Goal: Answer question/provide support: Share knowledge or assist other users

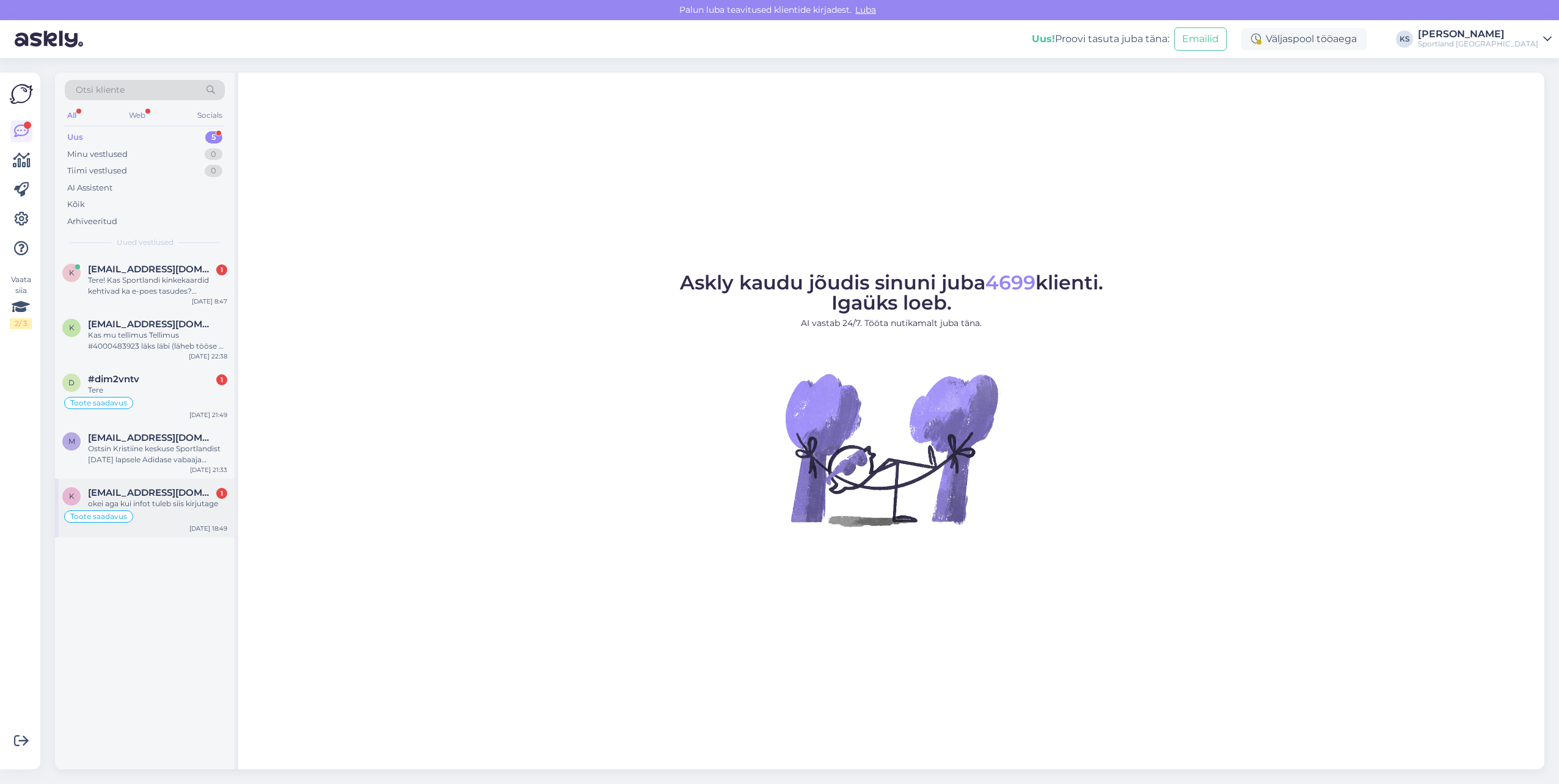
click at [196, 517] on div "Toote saadavus" at bounding box center [144, 517] width 165 height 15
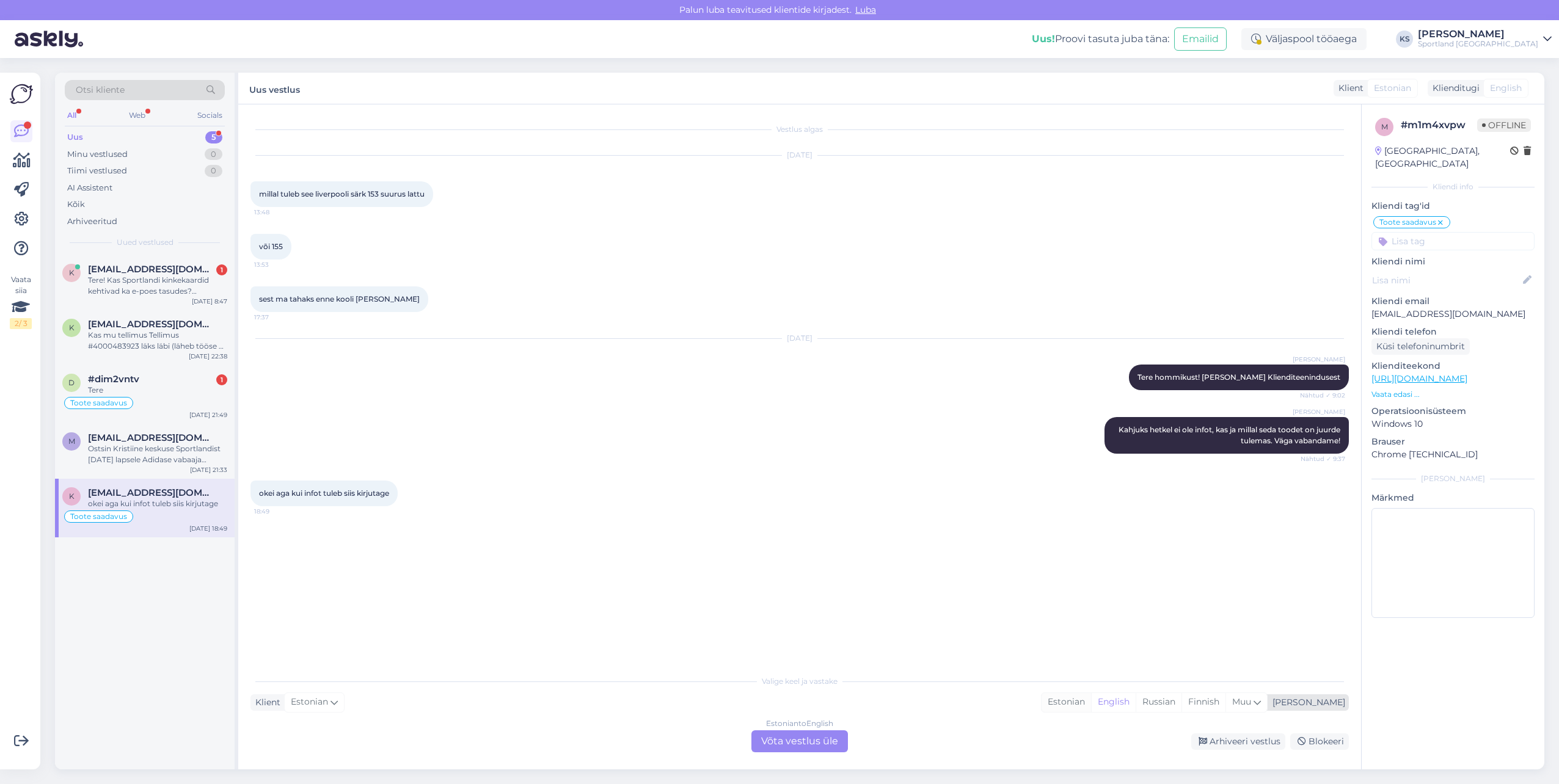
click at [1091, 704] on div "Estonian" at bounding box center [1066, 701] width 50 height 18
click at [822, 747] on div "Estonian to Estonian Võta vestlus üle" at bounding box center [799, 741] width 97 height 22
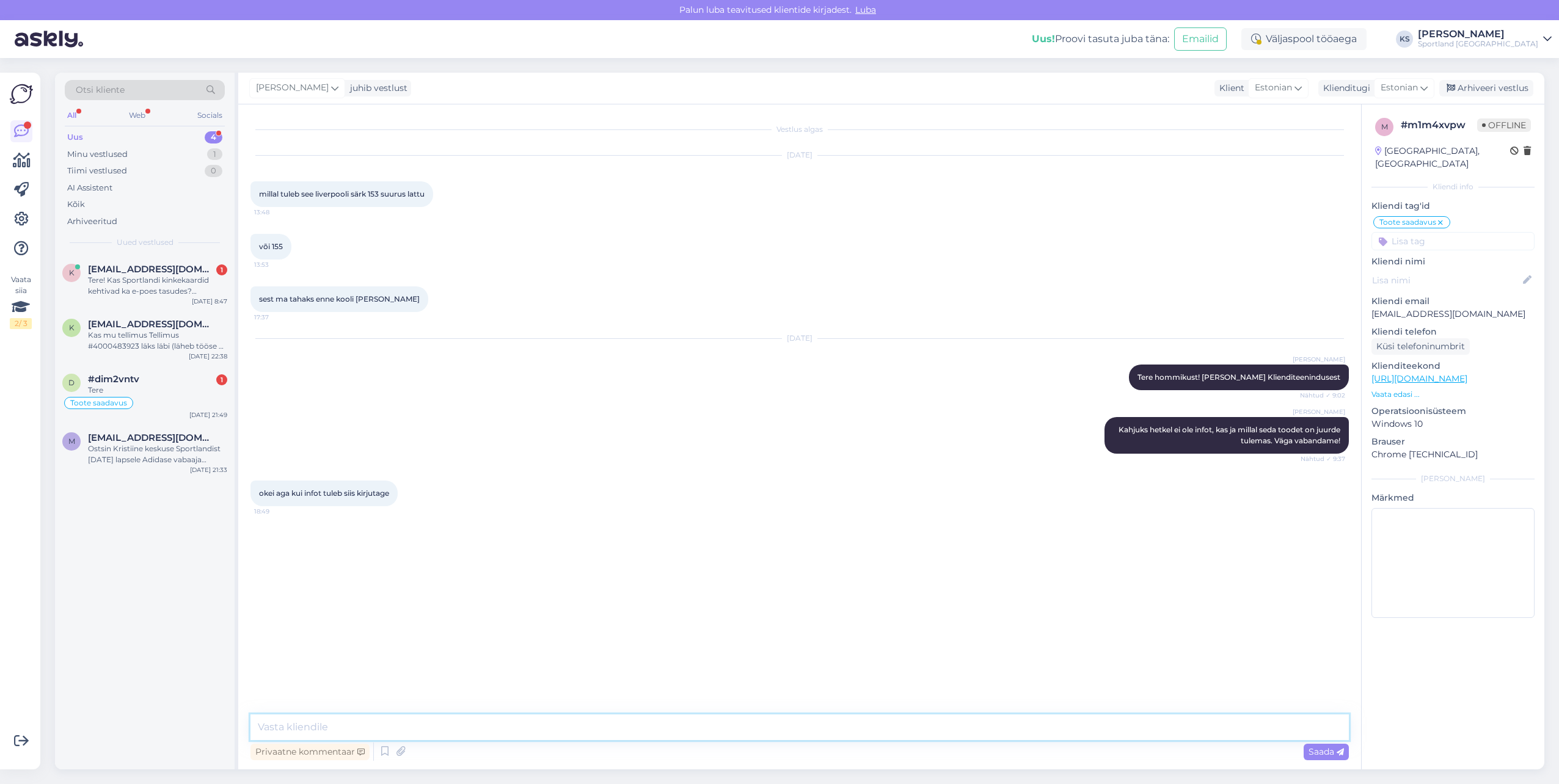
click at [843, 727] on textarea at bounding box center [799, 727] width 1098 height 25
type textarea "Tere päevast! Kahjuks meie süsteemi kaudu ei ole võimalik saata teavitust, kui …"
click at [708, 729] on textarea "Tere päevast! Kahjuks meie süsteemi kaudu ei ole võimalik saata teavitust, kui …" at bounding box center [799, 712] width 1098 height 55
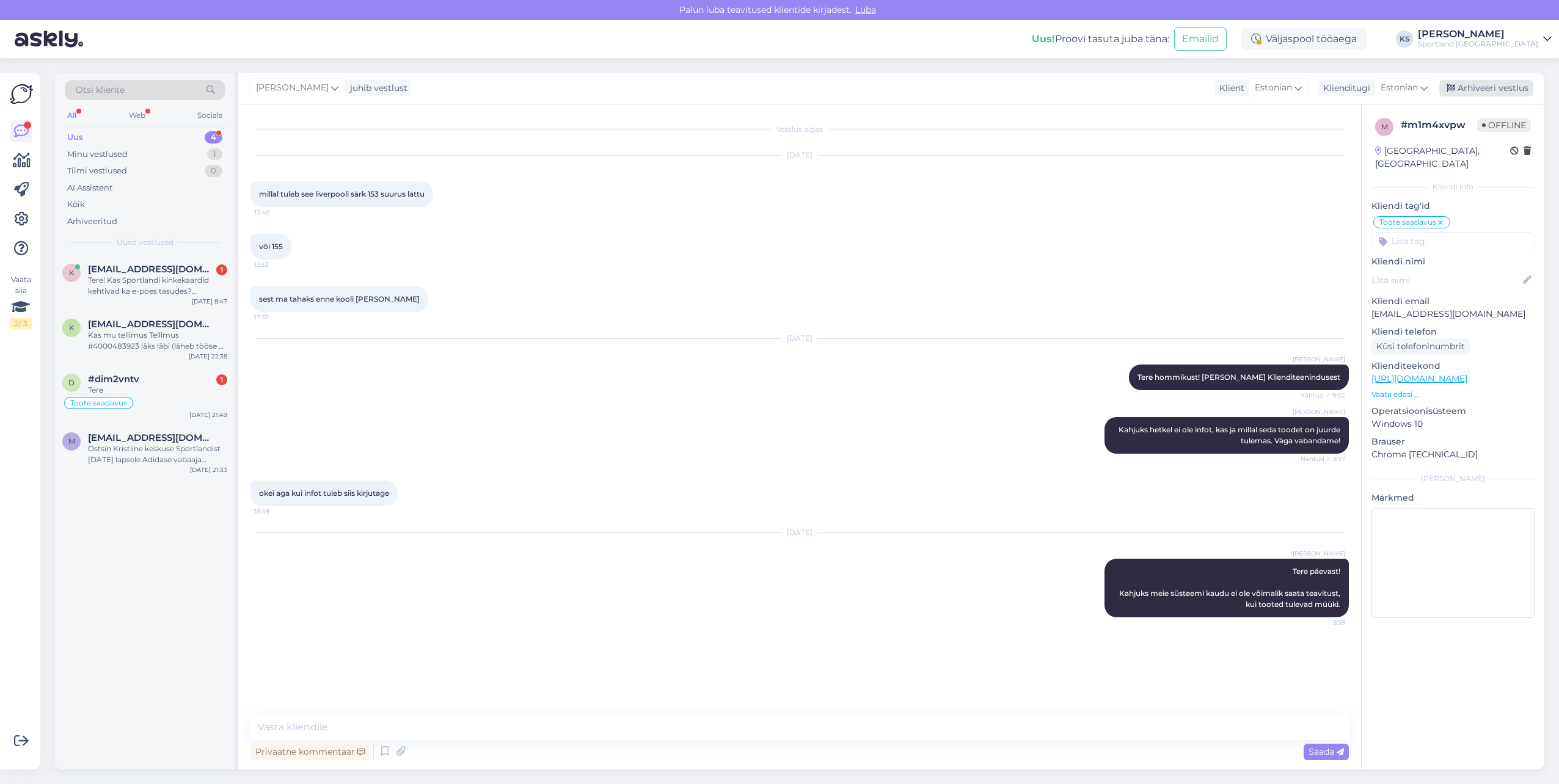
click at [1494, 81] on div "Arhiveeri vestlus" at bounding box center [1487, 88] width 94 height 17
click at [163, 444] on div "Ostsin Kristiine keskuse Sportlandist [DATE] lapsele Adidase vabaaja jalanõud. …" at bounding box center [158, 454] width 139 height 22
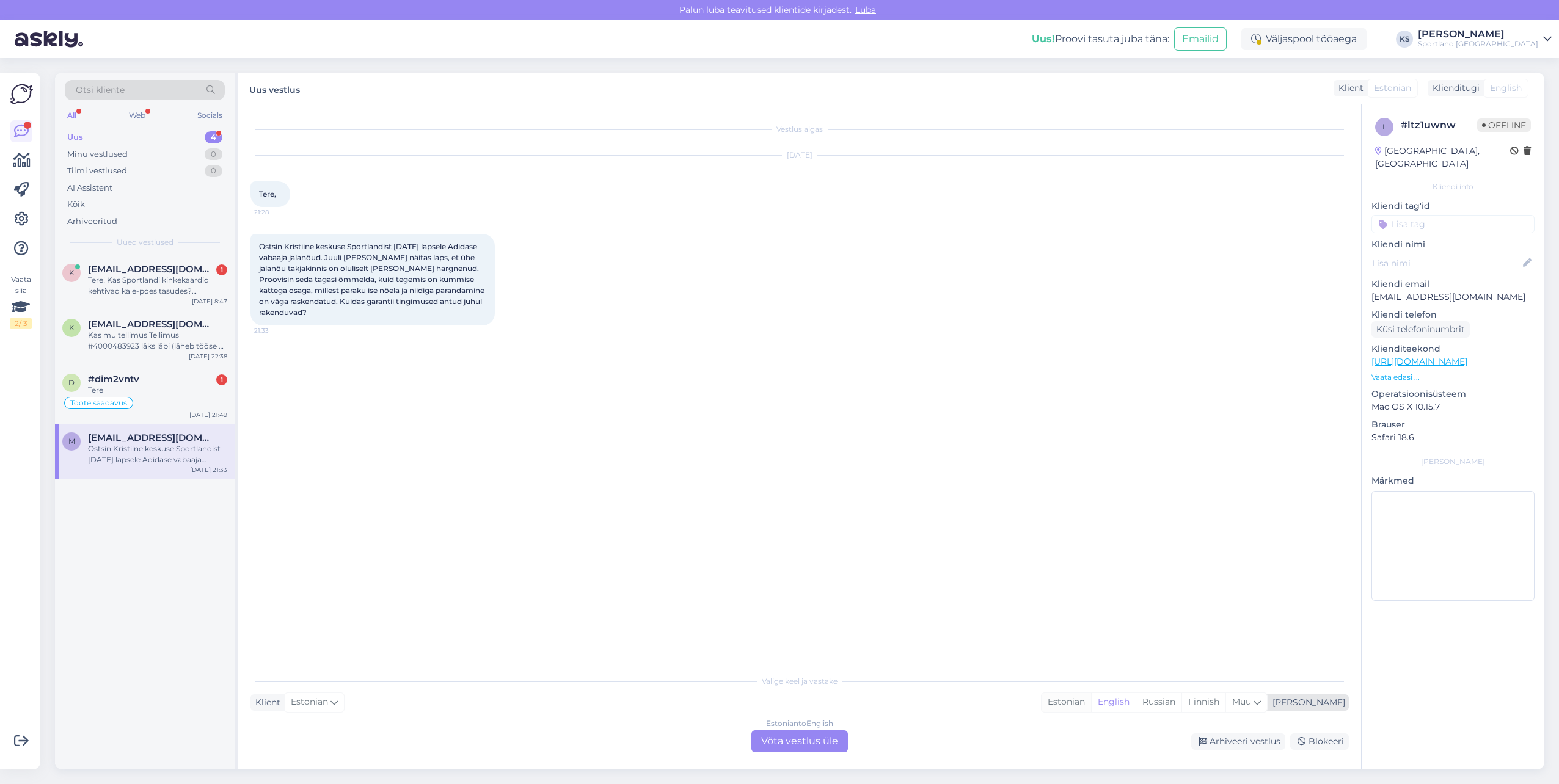
click at [1091, 701] on div "Estonian" at bounding box center [1066, 701] width 50 height 18
click at [824, 746] on div "Estonian to Estonian Võta vestlus üle" at bounding box center [799, 741] width 97 height 22
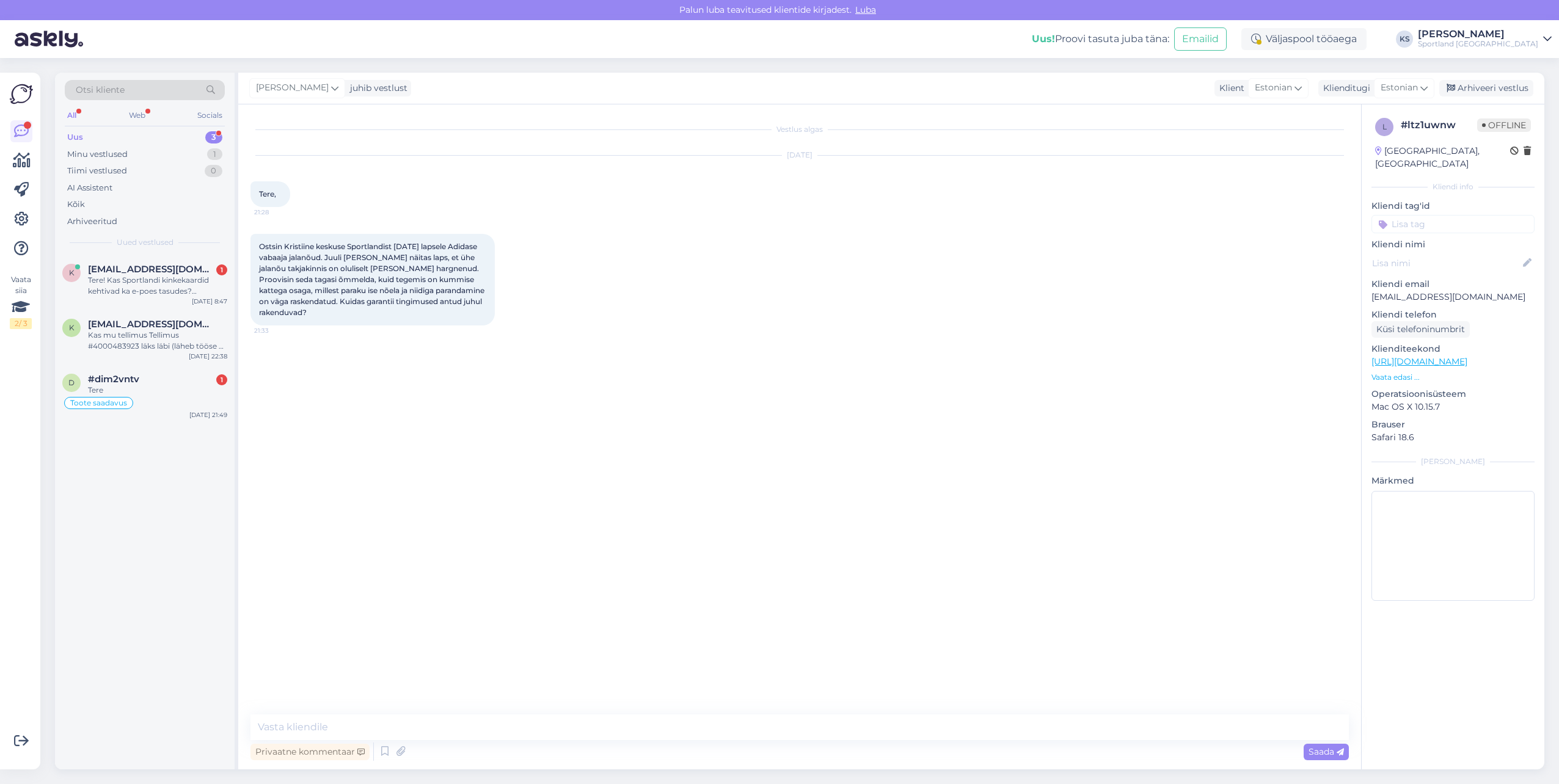
click at [833, 739] on textarea at bounding box center [799, 727] width 1098 height 25
type textarea "Tere!"
click at [193, 156] on div "Minu vestlused 1" at bounding box center [145, 154] width 160 height 17
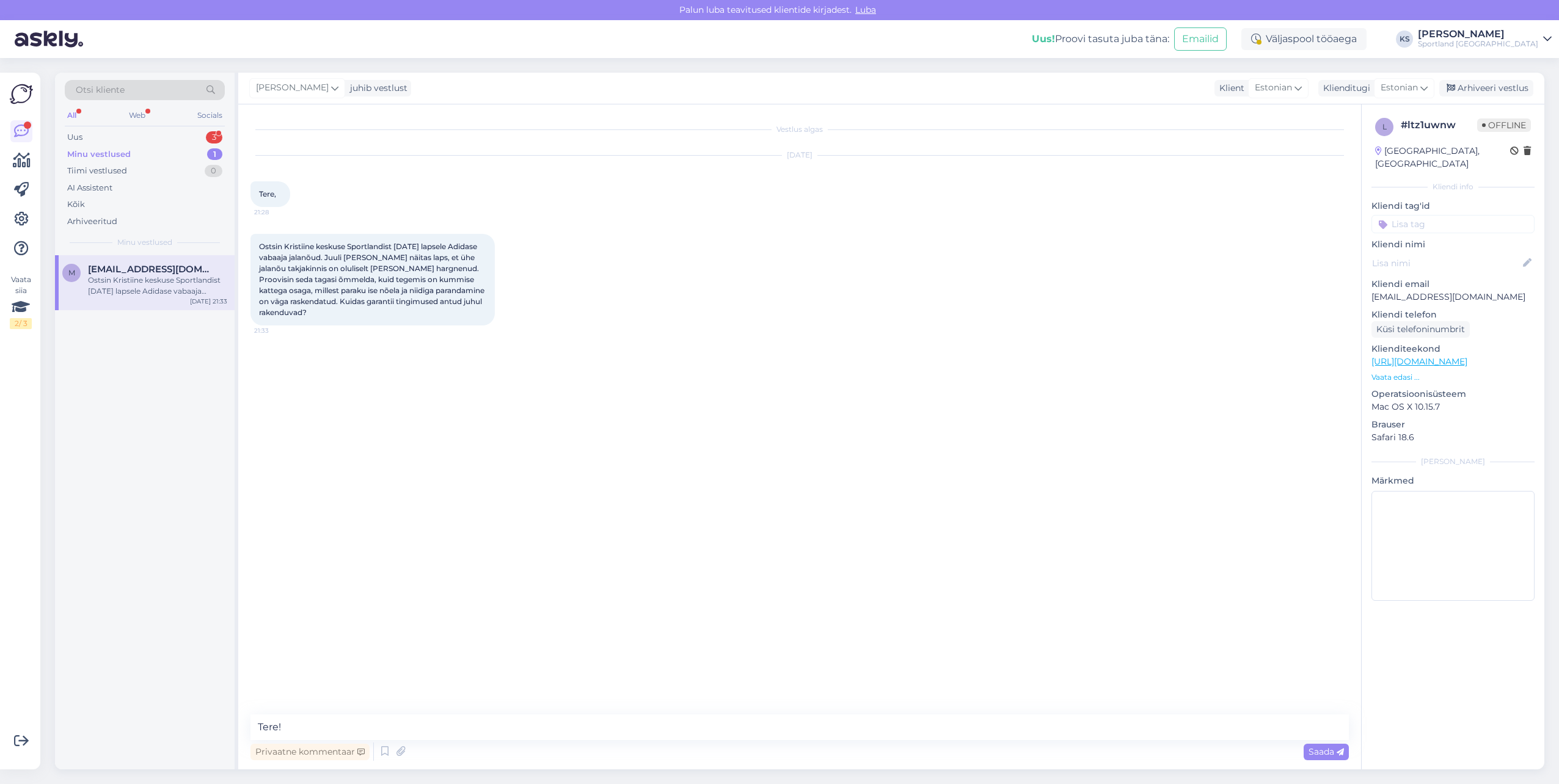
click at [187, 287] on div "Ostsin Kristiine keskuse Sportlandist [DATE] lapsele Adidase vabaaja jalanõud. …" at bounding box center [158, 285] width 139 height 22
click at [444, 729] on textarea at bounding box center [799, 727] width 1098 height 25
type textarea "t"
type textarea "Tere! [PERSON_NAME] klienditeenindusest"
click at [260, 727] on textarea "Tere! [PERSON_NAME] klienditeenindusest" at bounding box center [799, 727] width 1098 height 25
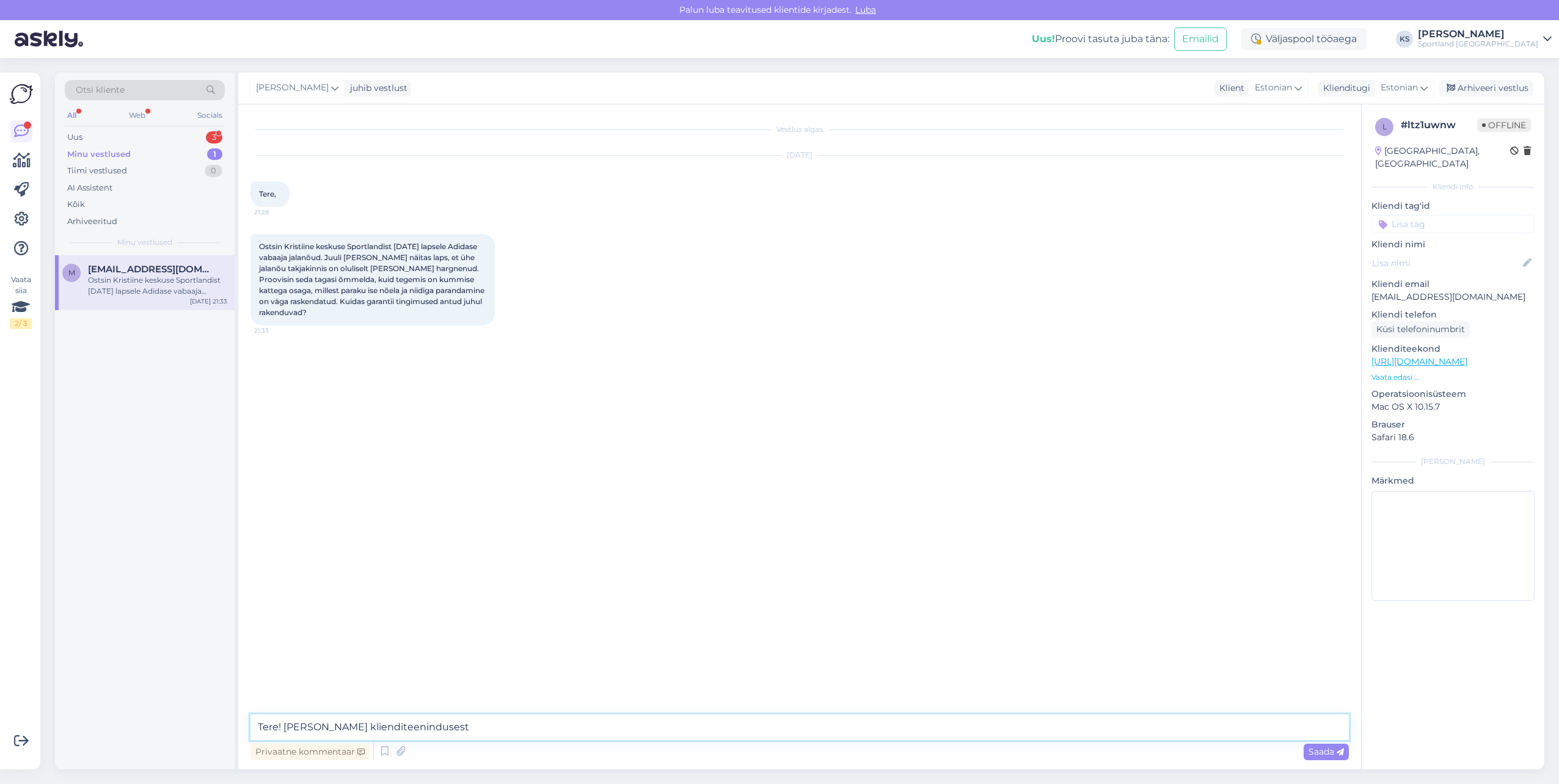
click at [260, 727] on textarea "Tere! [PERSON_NAME] klienditeenindusest" at bounding box center [799, 727] width 1098 height 25
click at [195, 140] on div "Uus 3" at bounding box center [145, 137] width 160 height 17
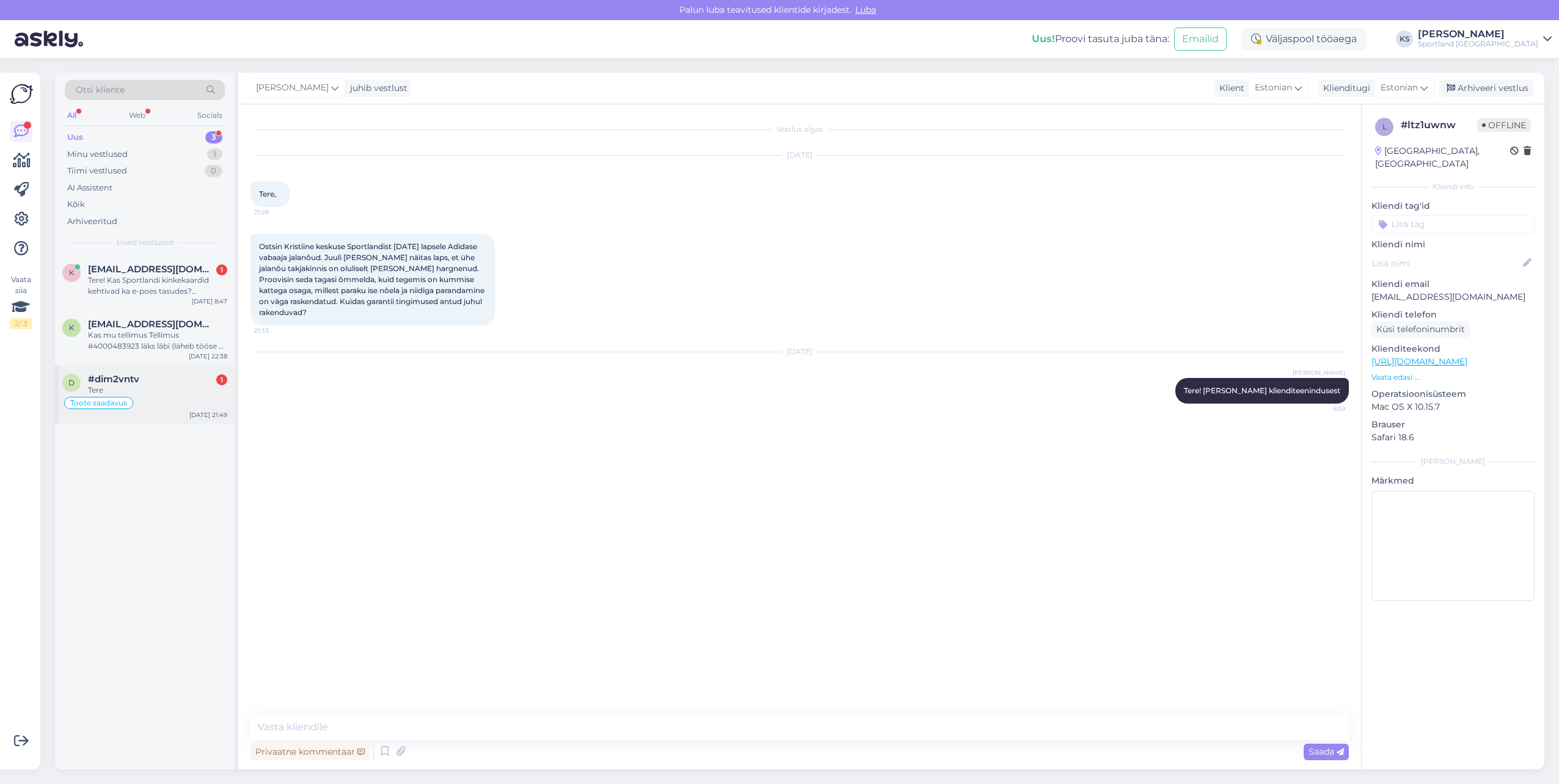
click at [170, 387] on div "Tere" at bounding box center [158, 390] width 139 height 11
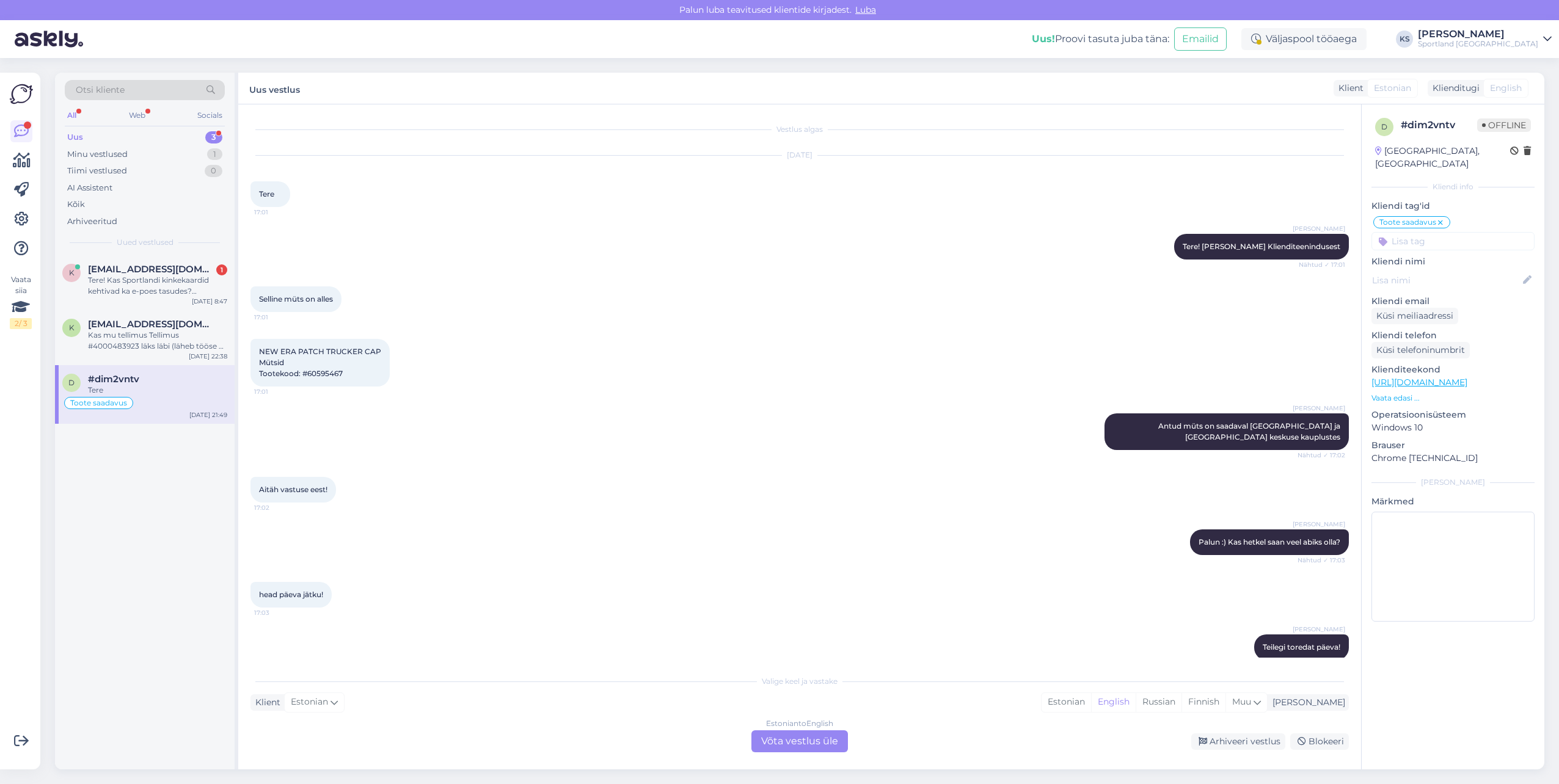
scroll to position [94, 0]
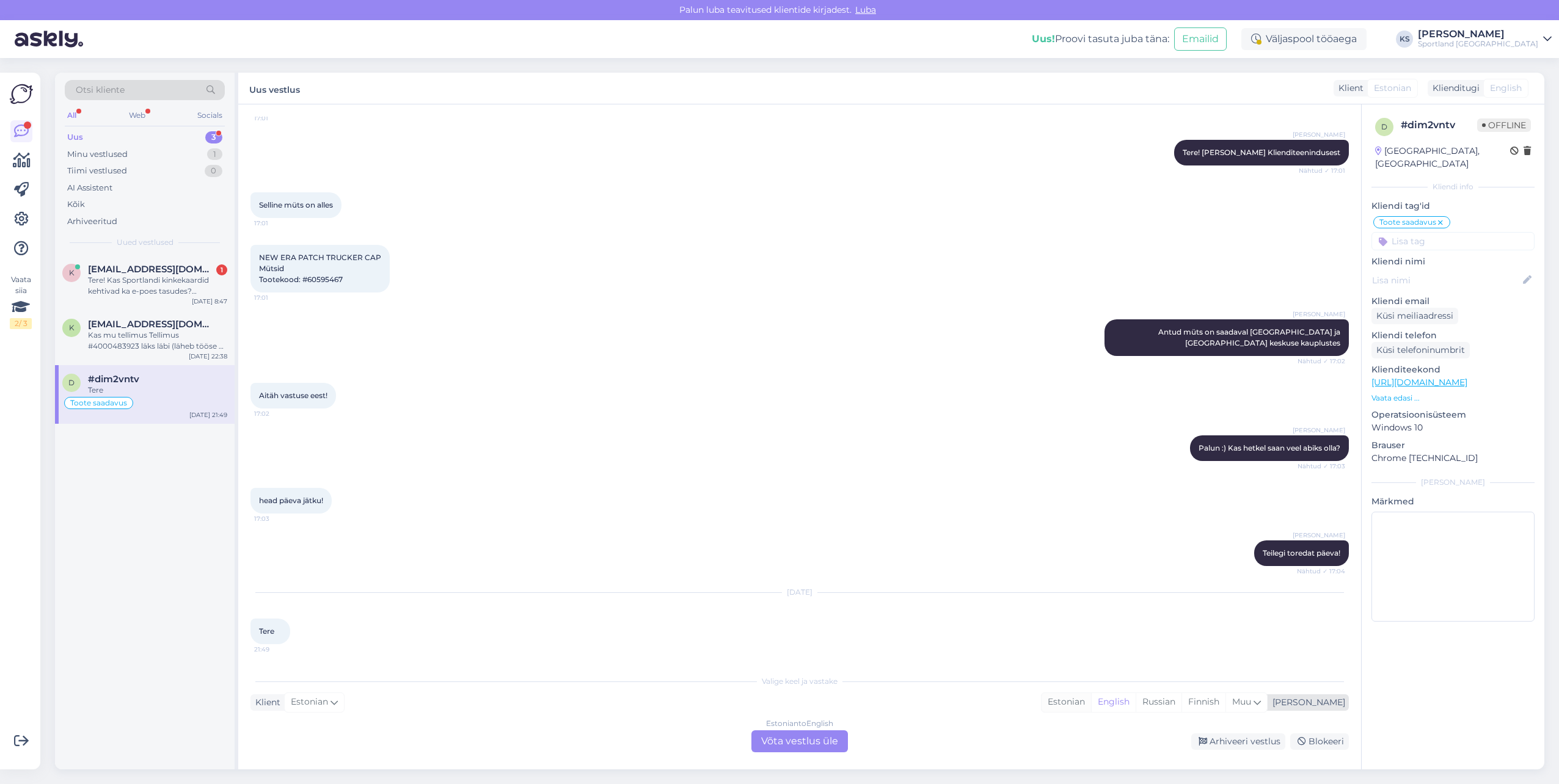
click at [1091, 707] on div "Estonian" at bounding box center [1066, 701] width 50 height 18
drag, startPoint x: 747, startPoint y: 740, endPoint x: 786, endPoint y: 739, distance: 39.0
click at [749, 740] on div "Estonian to Estonian Võta vestlus üle" at bounding box center [799, 741] width 106 height 22
click at [787, 739] on div "Estonian to Estonian Võta vestlus üle" at bounding box center [799, 741] width 97 height 22
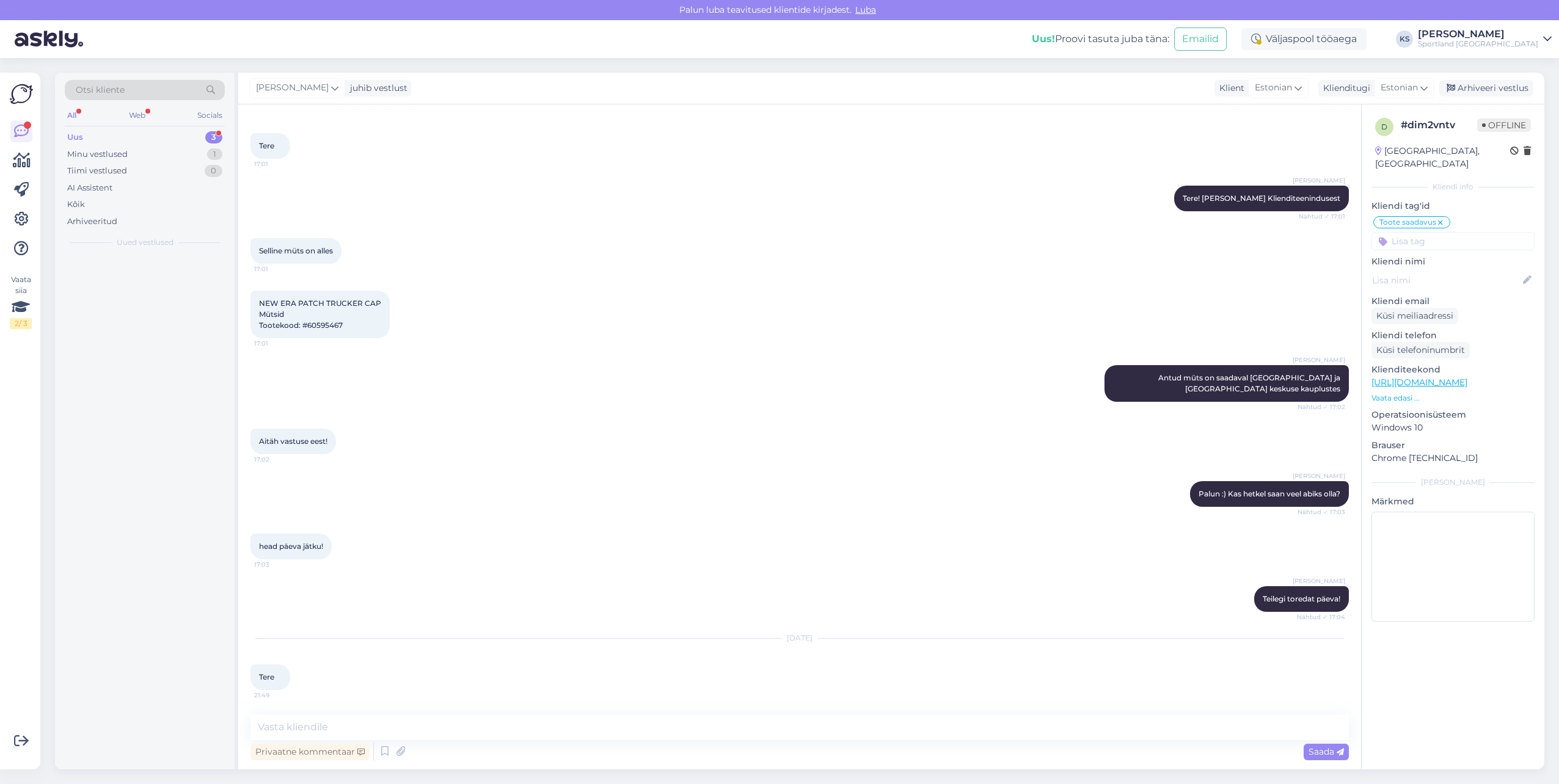
scroll to position [48, 0]
click at [788, 733] on textarea at bounding box center [799, 727] width 1098 height 25
paste textarea "Tere! [PERSON_NAME] klienditeenindusest"
type textarea "Tere! [PERSON_NAME] klienditeenindusest"
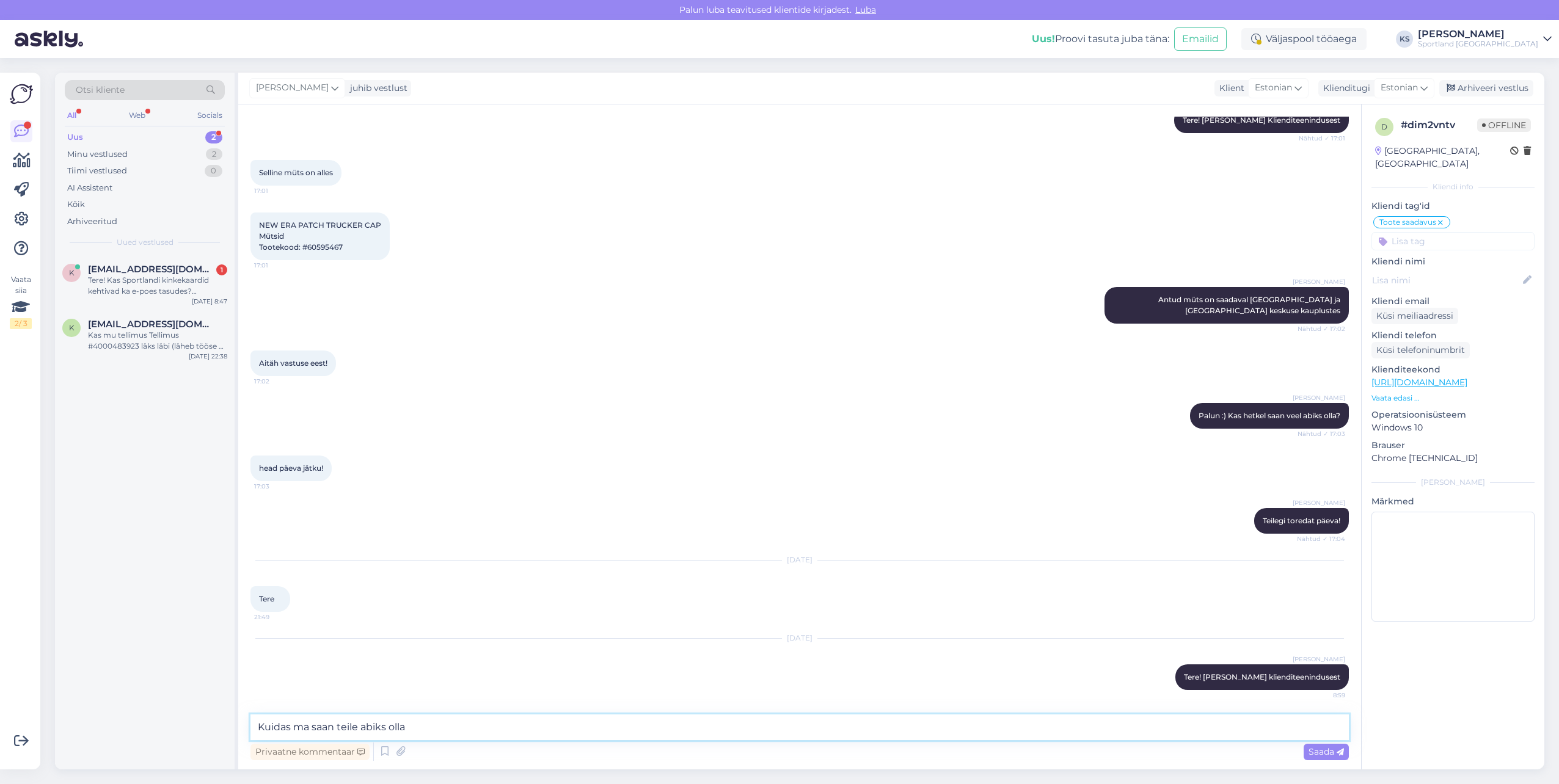
type textarea "Kuidas ma saan teile abiks olla?"
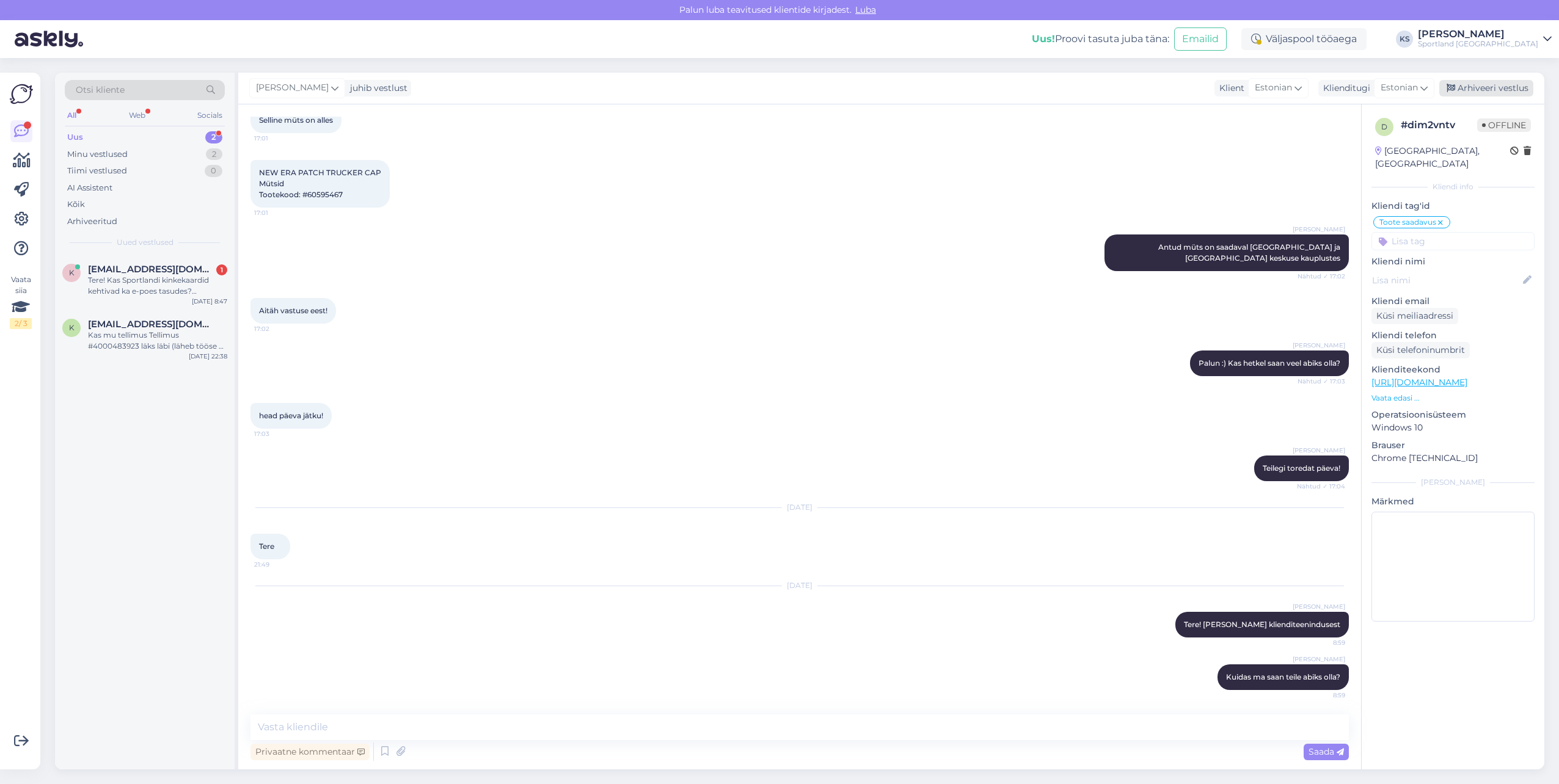
click at [1499, 86] on div "Arhiveeri vestlus" at bounding box center [1487, 88] width 94 height 17
click at [134, 329] on span "[EMAIL_ADDRESS][DOMAIN_NAME]" at bounding box center [151, 324] width 127 height 11
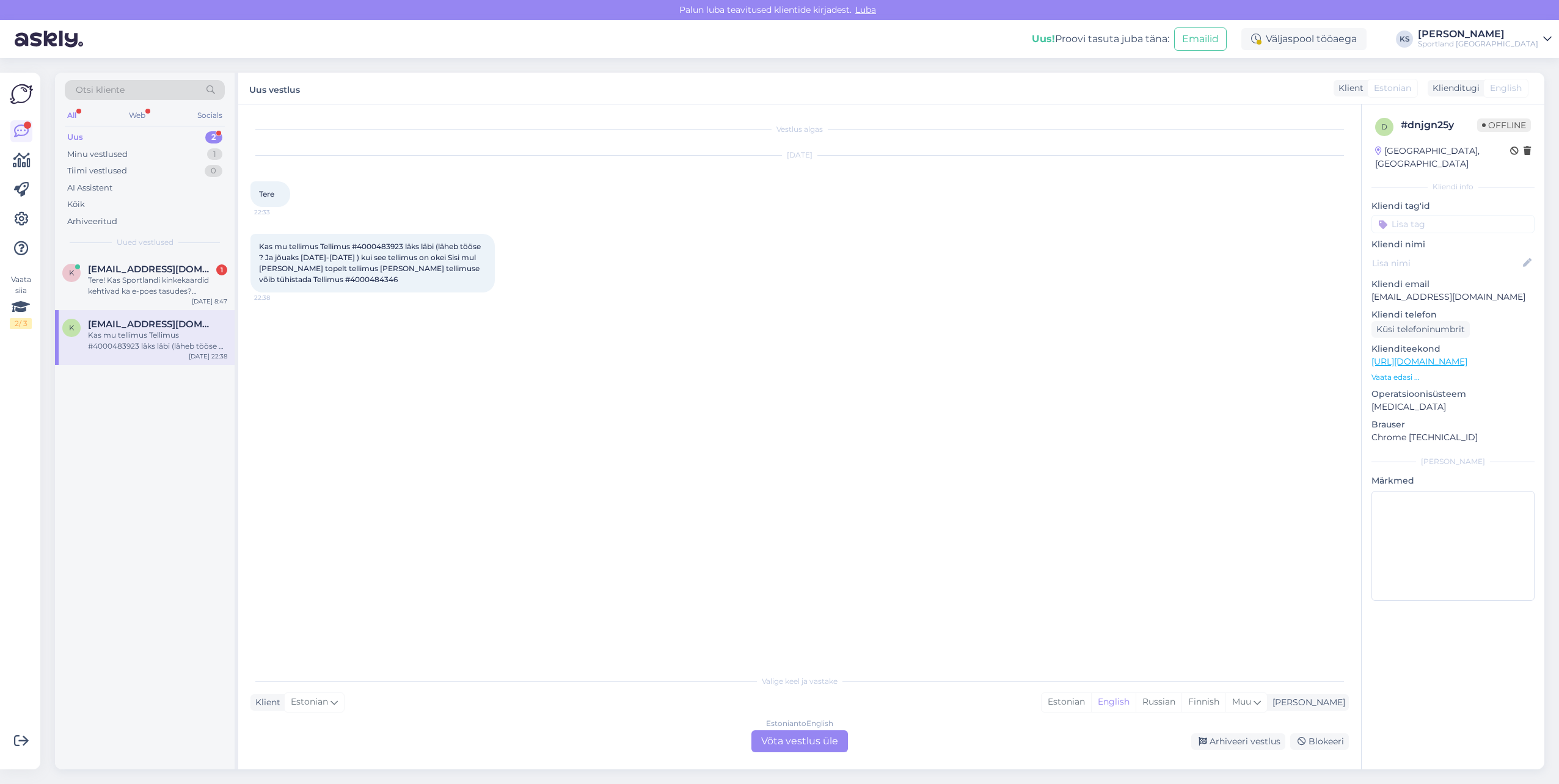
scroll to position [0, 0]
click at [1091, 704] on div "Estonian" at bounding box center [1066, 701] width 50 height 18
click at [812, 744] on div "Estonian to Estonian Võta vestlus üle" at bounding box center [799, 741] width 97 height 22
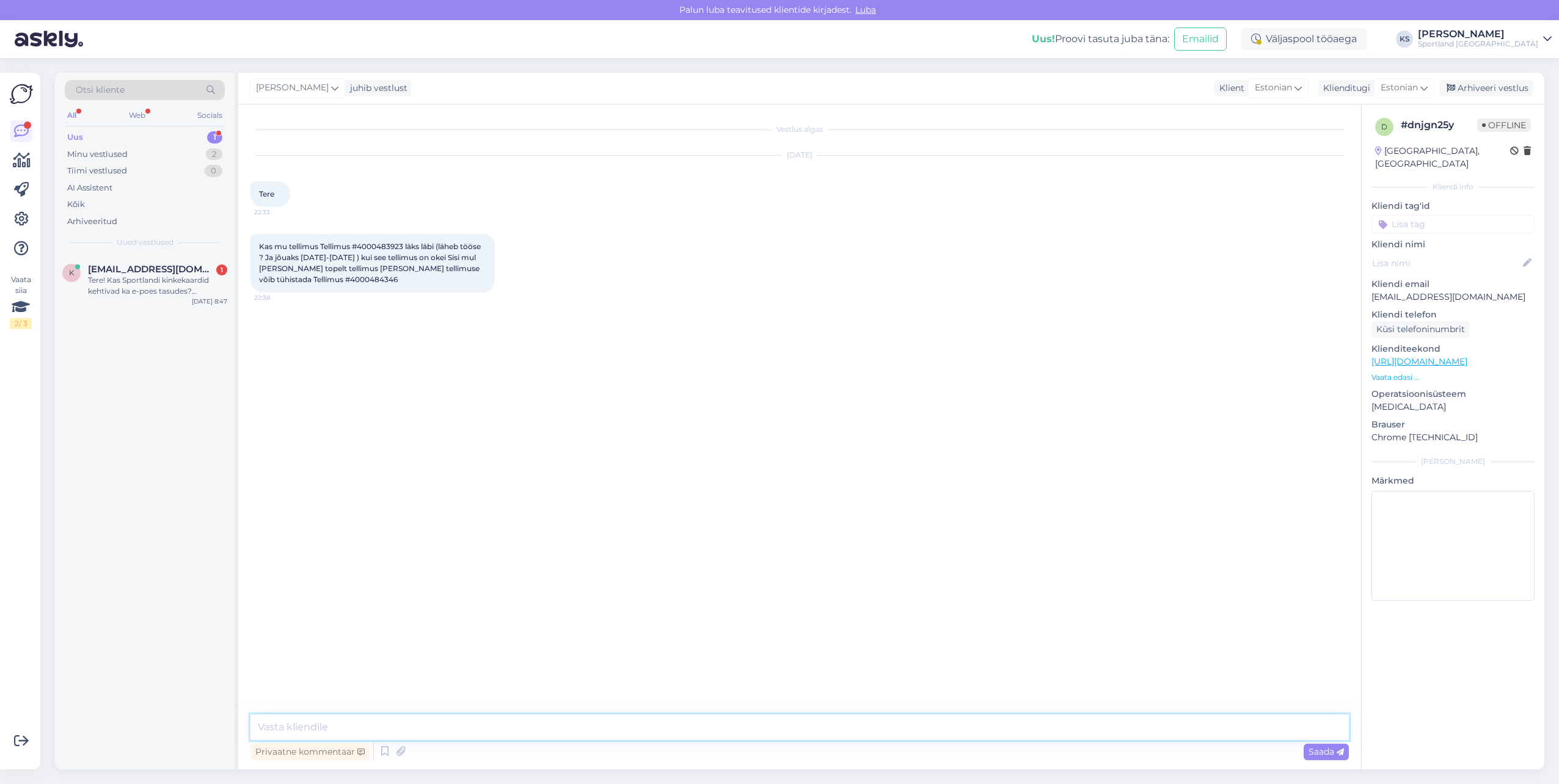
click at [813, 735] on textarea at bounding box center [799, 727] width 1098 height 25
paste textarea "Tere! [PERSON_NAME] klienditeenindusest"
type textarea "Tere! [PERSON_NAME] klienditeenindusest"
click at [138, 264] on span "[EMAIL_ADDRESS][DOMAIN_NAME]" at bounding box center [151, 270] width 127 height 11
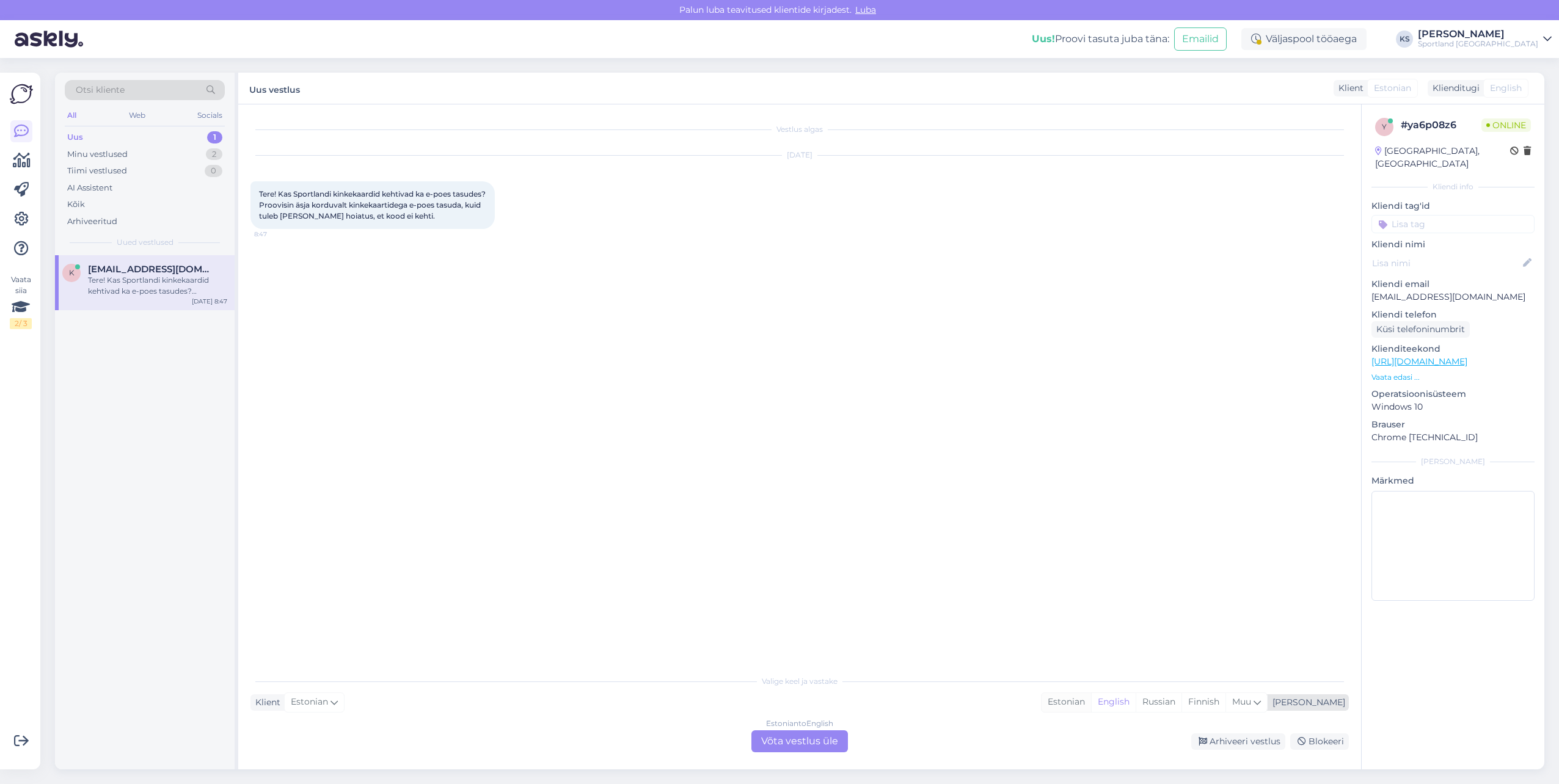
click at [1091, 704] on div "Estonian" at bounding box center [1066, 701] width 50 height 18
click at [827, 737] on div "Estonian to Estonian Võta vestlus üle" at bounding box center [799, 741] width 97 height 22
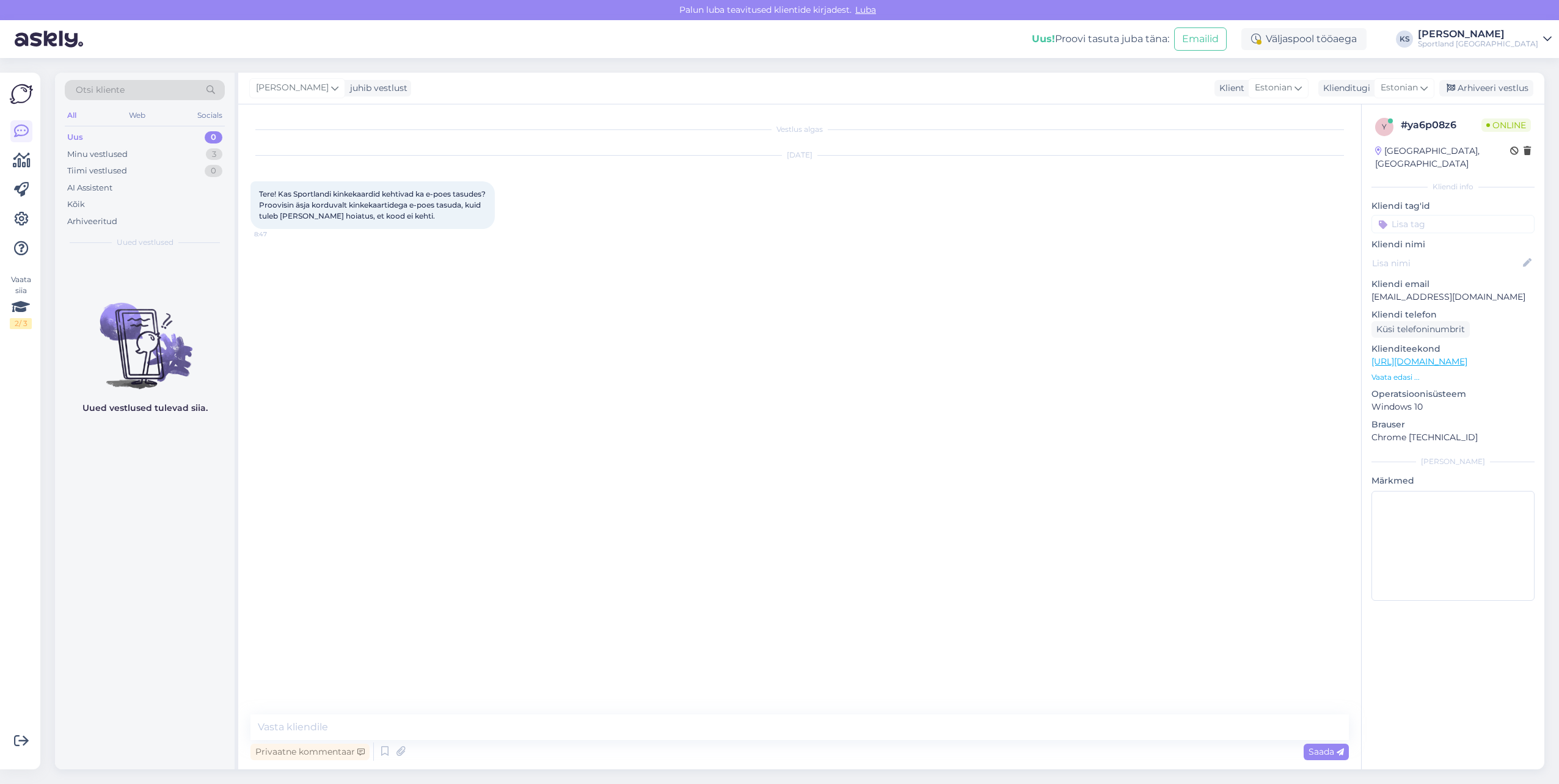
click at [829, 733] on textarea at bounding box center [799, 727] width 1098 height 25
type textarea "Tere! [PERSON_NAME] klienditeenindusest"
click at [523, 729] on textarea at bounding box center [799, 727] width 1098 height 25
type textarea "Kahjuks kinkekaarte on võimalik kasutada ainult kauplustes kohapeal."
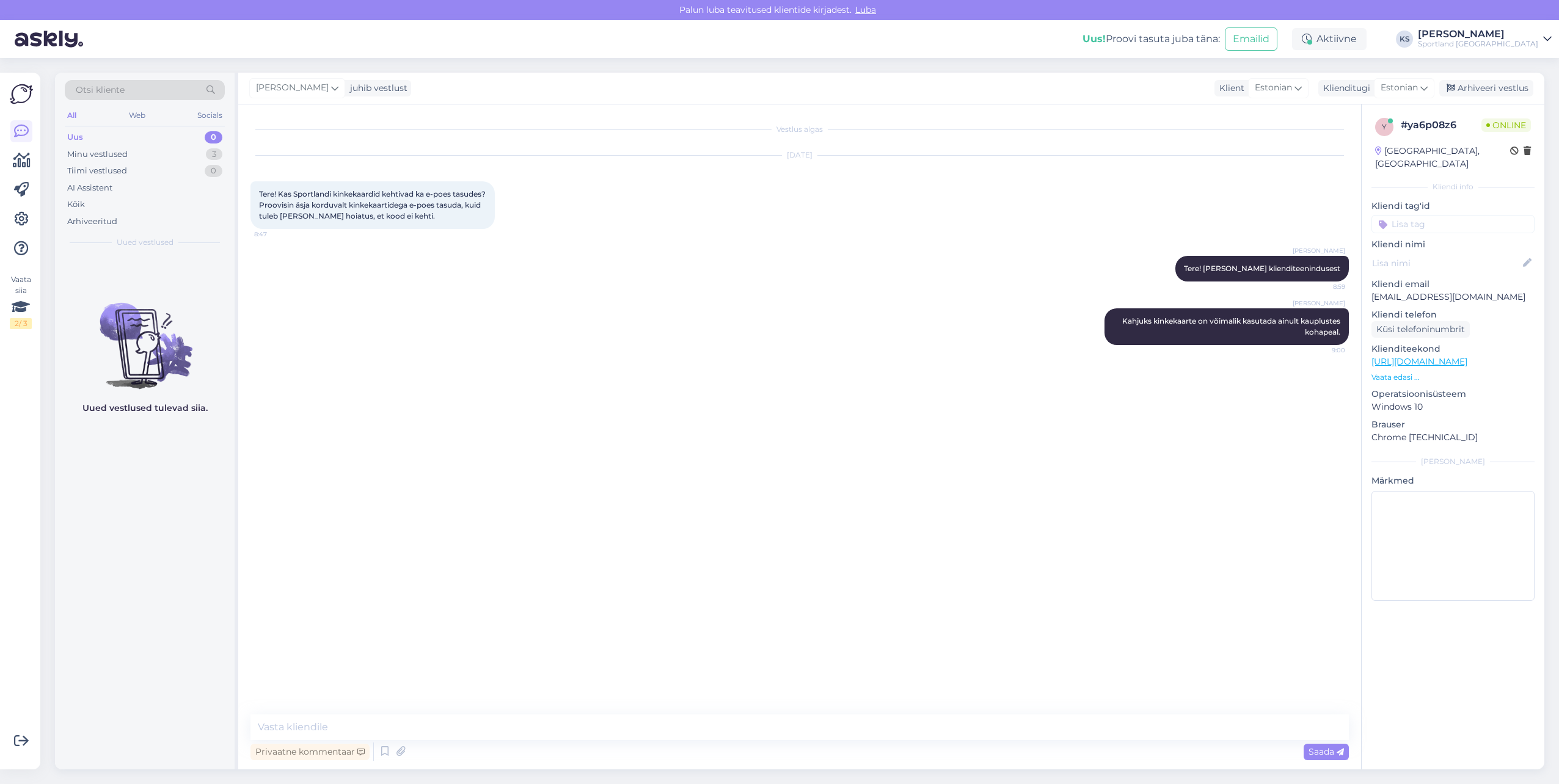
click at [1431, 215] on input at bounding box center [1453, 224] width 163 height 18
type input "kinkeka"
click at [1445, 253] on span "kinkekaart (e-poes)" at bounding box center [1453, 257] width 71 height 8
click at [1481, 89] on div "Arhiveeri vestlus" at bounding box center [1487, 88] width 94 height 17
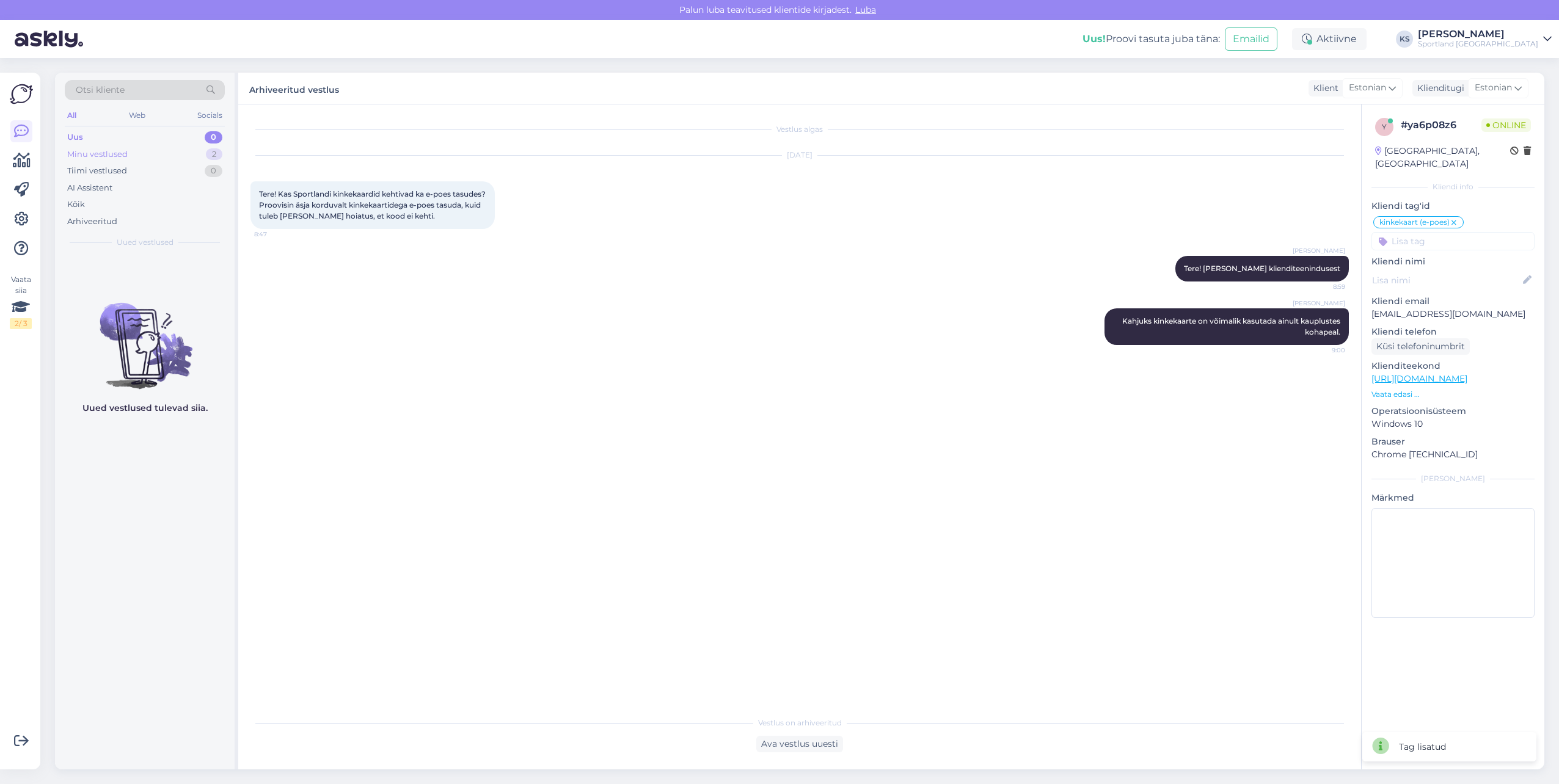
click at [179, 160] on div "Minu vestlused 2" at bounding box center [145, 154] width 160 height 17
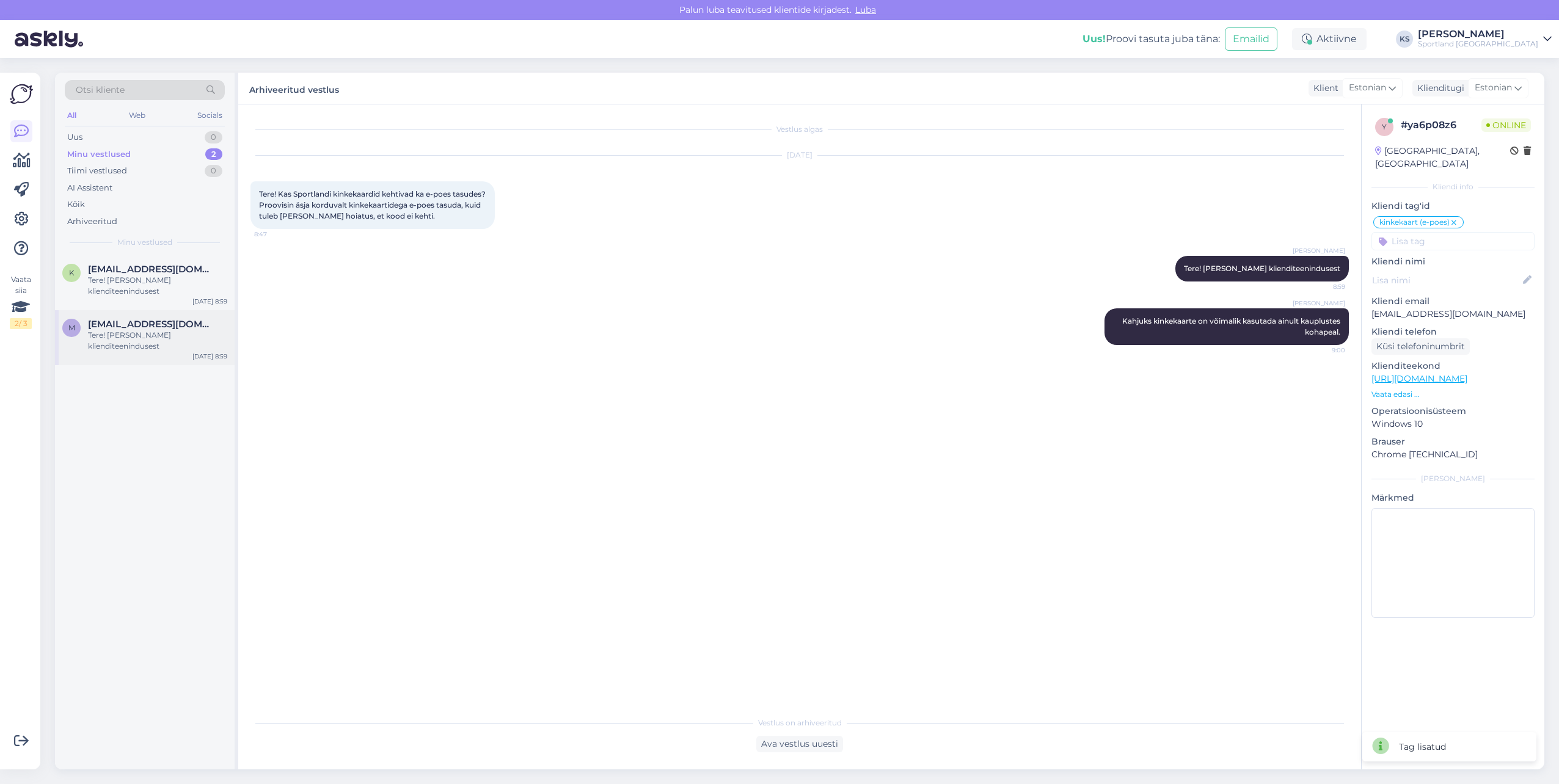
click at [177, 317] on div "m [EMAIL_ADDRESS][DOMAIN_NAME] Tere! [PERSON_NAME] klienditeenindusest [DATE] 8…" at bounding box center [144, 337] width 180 height 55
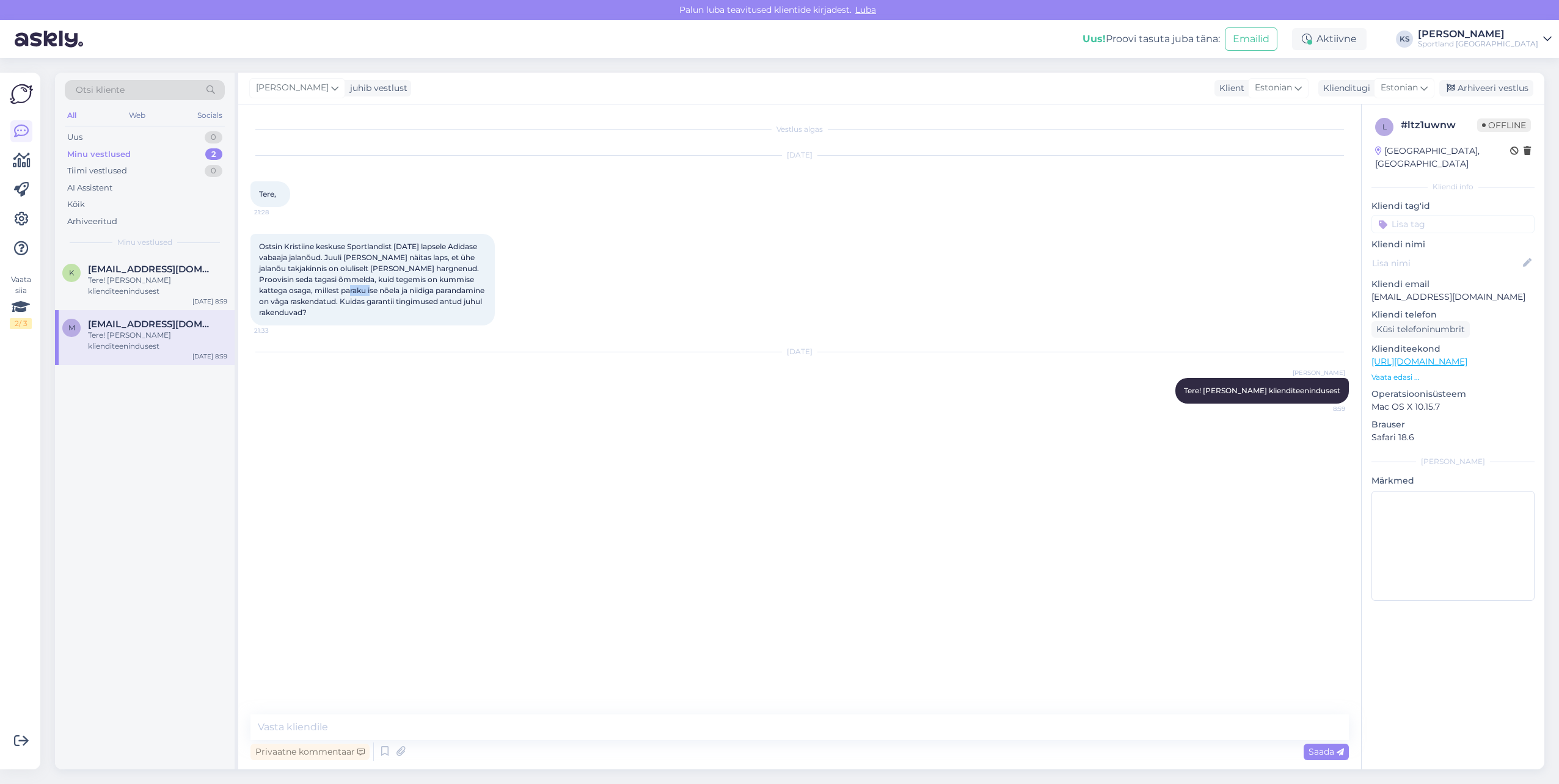
drag, startPoint x: 321, startPoint y: 290, endPoint x: 341, endPoint y: 293, distance: 20.2
click at [341, 293] on span "Ostsin Kristiine keskuse Sportlandist [DATE] lapsele Adidase vabaaja jalanõud. …" at bounding box center [372, 279] width 228 height 75
drag, startPoint x: 341, startPoint y: 293, endPoint x: 346, endPoint y: 315, distance: 22.6
click at [346, 315] on div "Ostsin Kristiine keskuse Sportlandist [DATE] lapsele Adidase vabaaja jalanõud. …" at bounding box center [372, 279] width 244 height 91
click at [384, 749] on icon at bounding box center [386, 751] width 15 height 18
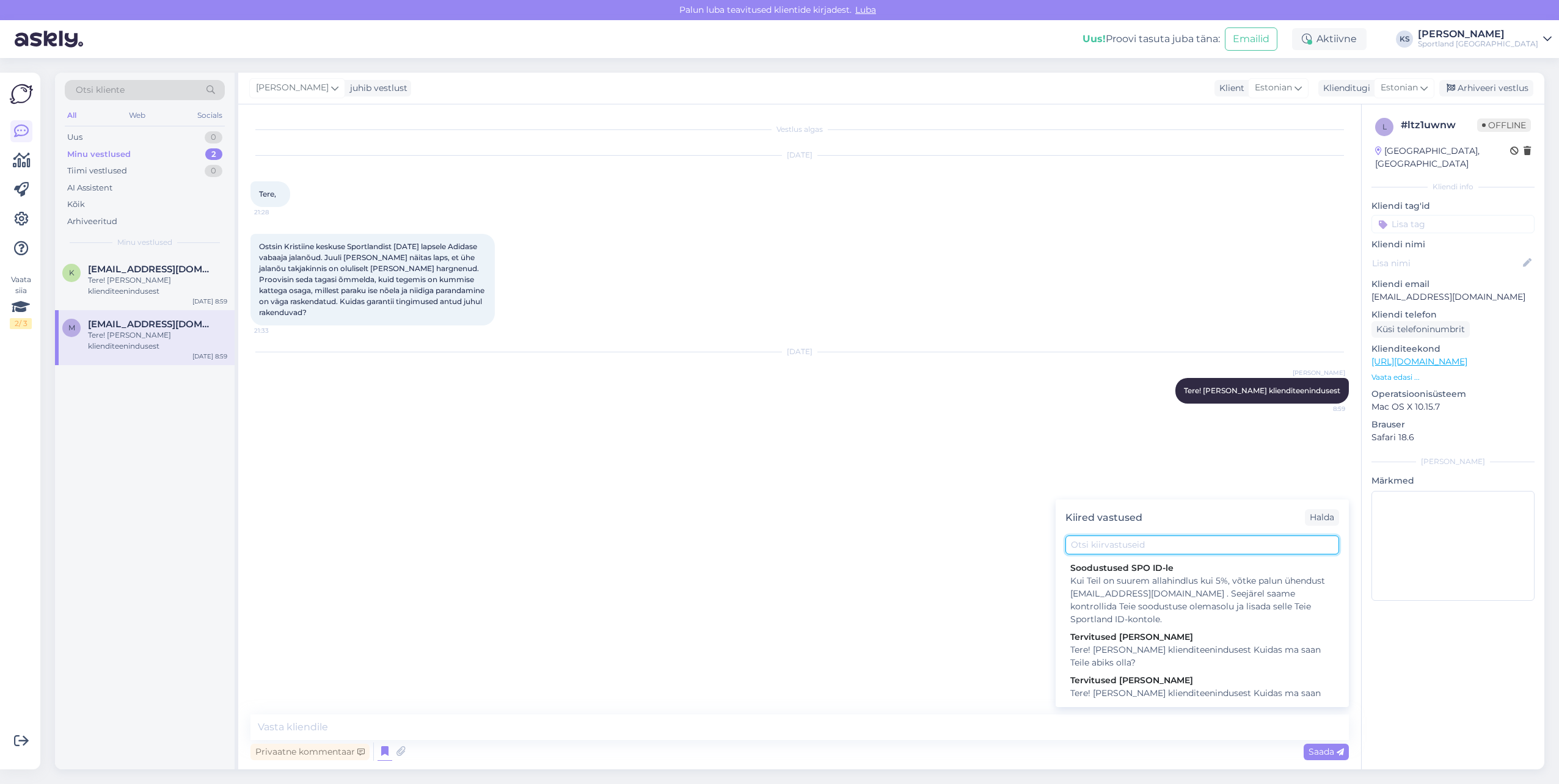
click at [1112, 538] on input "text" at bounding box center [1202, 545] width 274 height 19
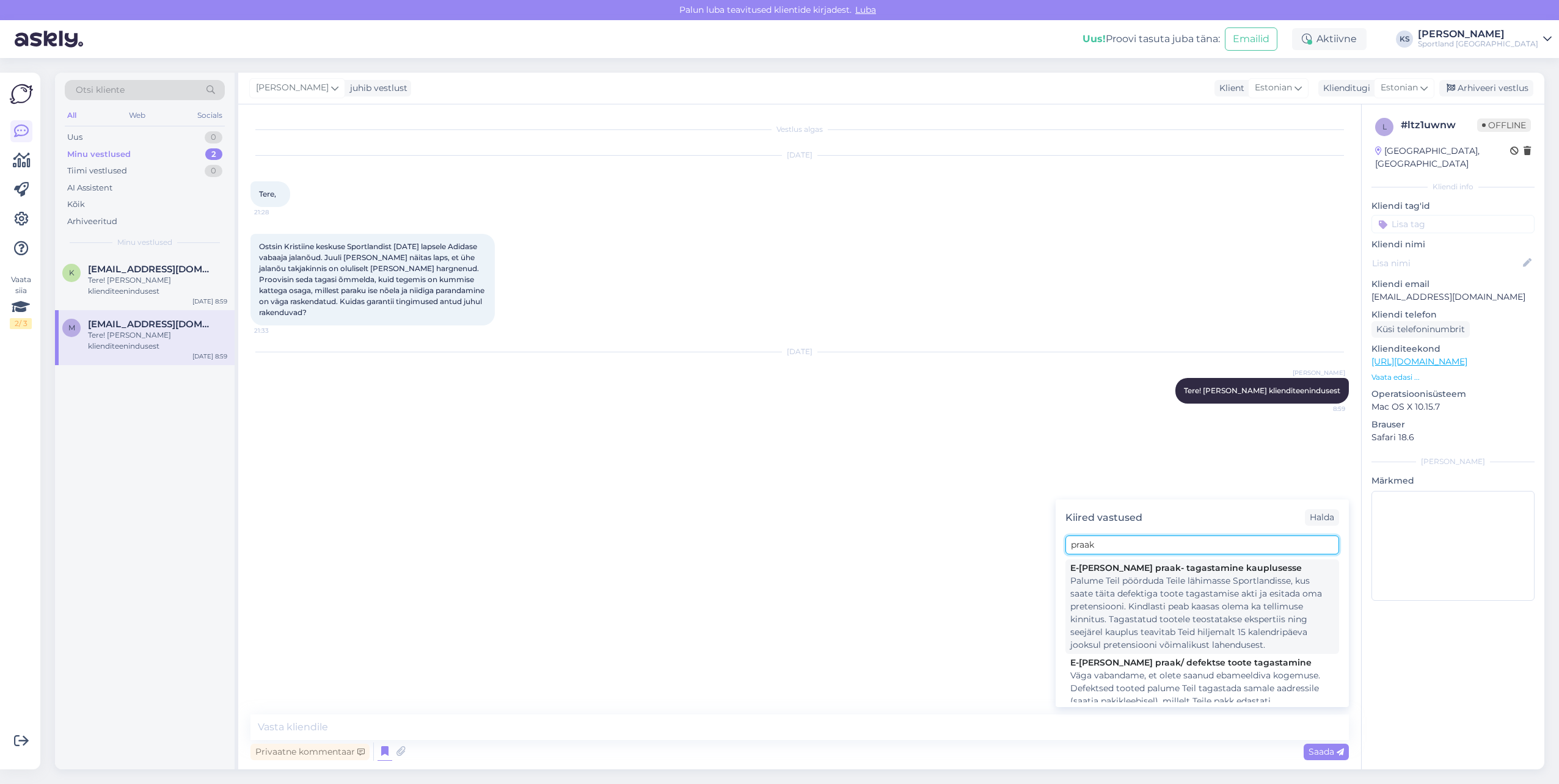
type input "praak"
click at [1236, 600] on div "Palume Teil pöörduda Teile lähimasse Sportlandisse, kus saate täita defektiga t…" at bounding box center [1202, 613] width 264 height 77
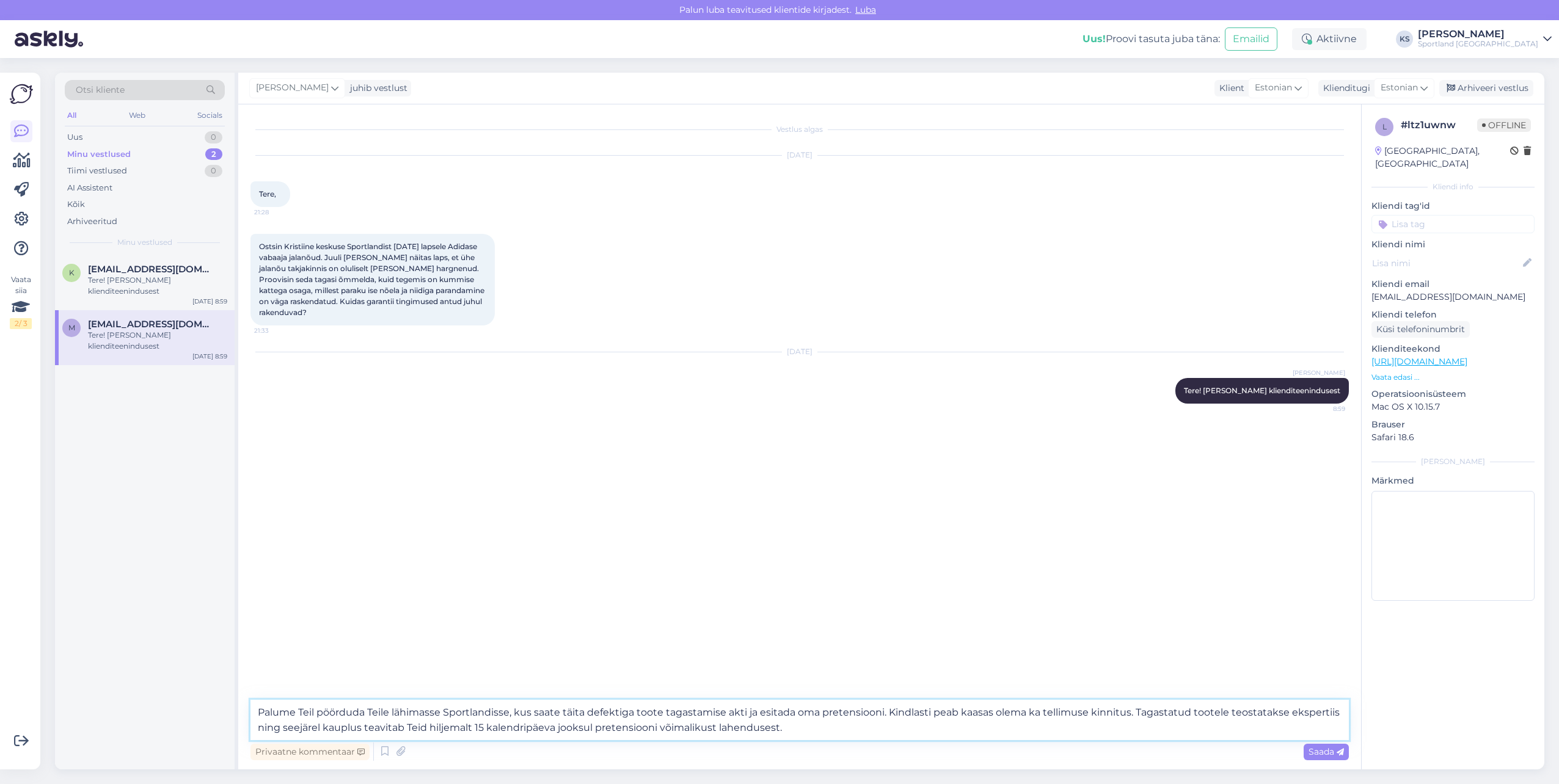
drag, startPoint x: 1130, startPoint y: 711, endPoint x: 1042, endPoint y: 704, distance: 88.3
click at [1042, 704] on textarea "Palume Teil pöörduda Teile lähimasse Sportlandisse, kus saate täita defektiga t…" at bounding box center [799, 720] width 1098 height 40
type textarea "Palume Teil pöörduda Teile lähimasse Sportlandisse, kus saate täita defektiga t…"
click at [964, 734] on textarea "Palume Teil pöörduda Teile lähimasse Sportlandisse, kus saate täita defektiga t…" at bounding box center [799, 720] width 1098 height 40
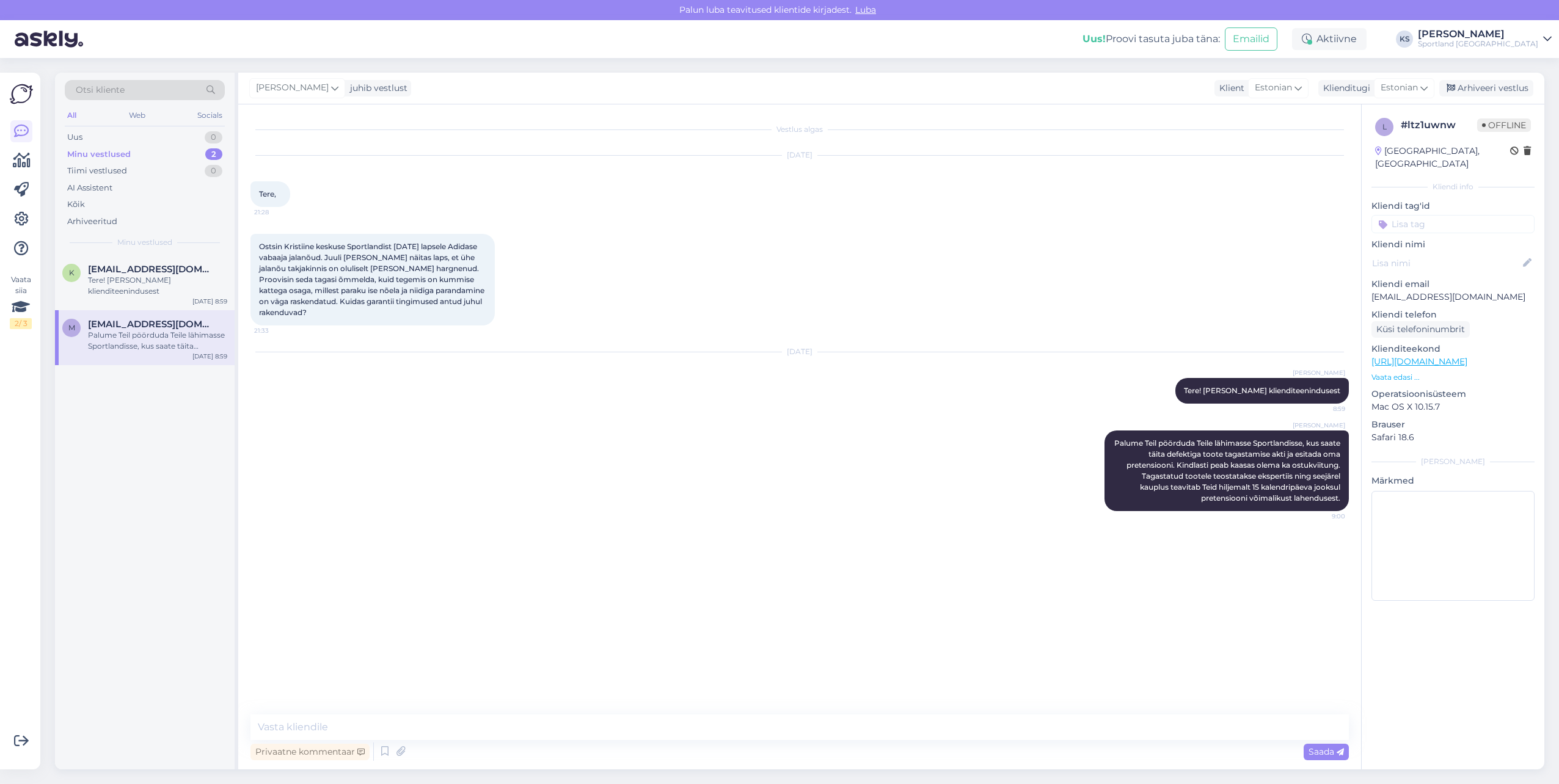
click at [1436, 215] on input at bounding box center [1453, 224] width 163 height 18
type input "praak"
click at [1411, 240] on div "Kaupluse praak E-[PERSON_NAME] praak" at bounding box center [1453, 264] width 163 height 49
click at [1425, 250] on div "Kaupluse praak" at bounding box center [1453, 256] width 69 height 12
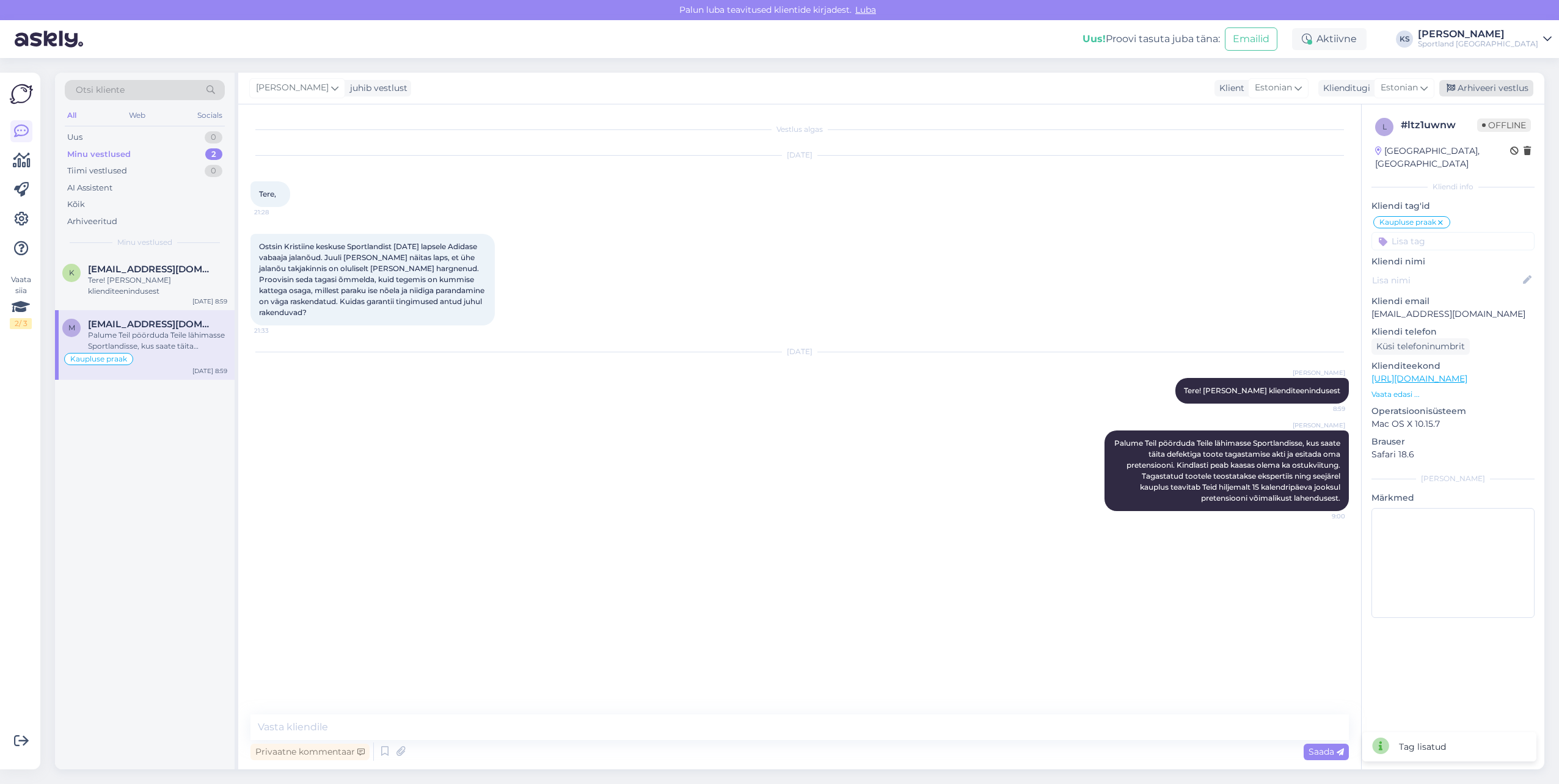
click at [1472, 83] on div "Arhiveeri vestlus" at bounding box center [1487, 88] width 94 height 17
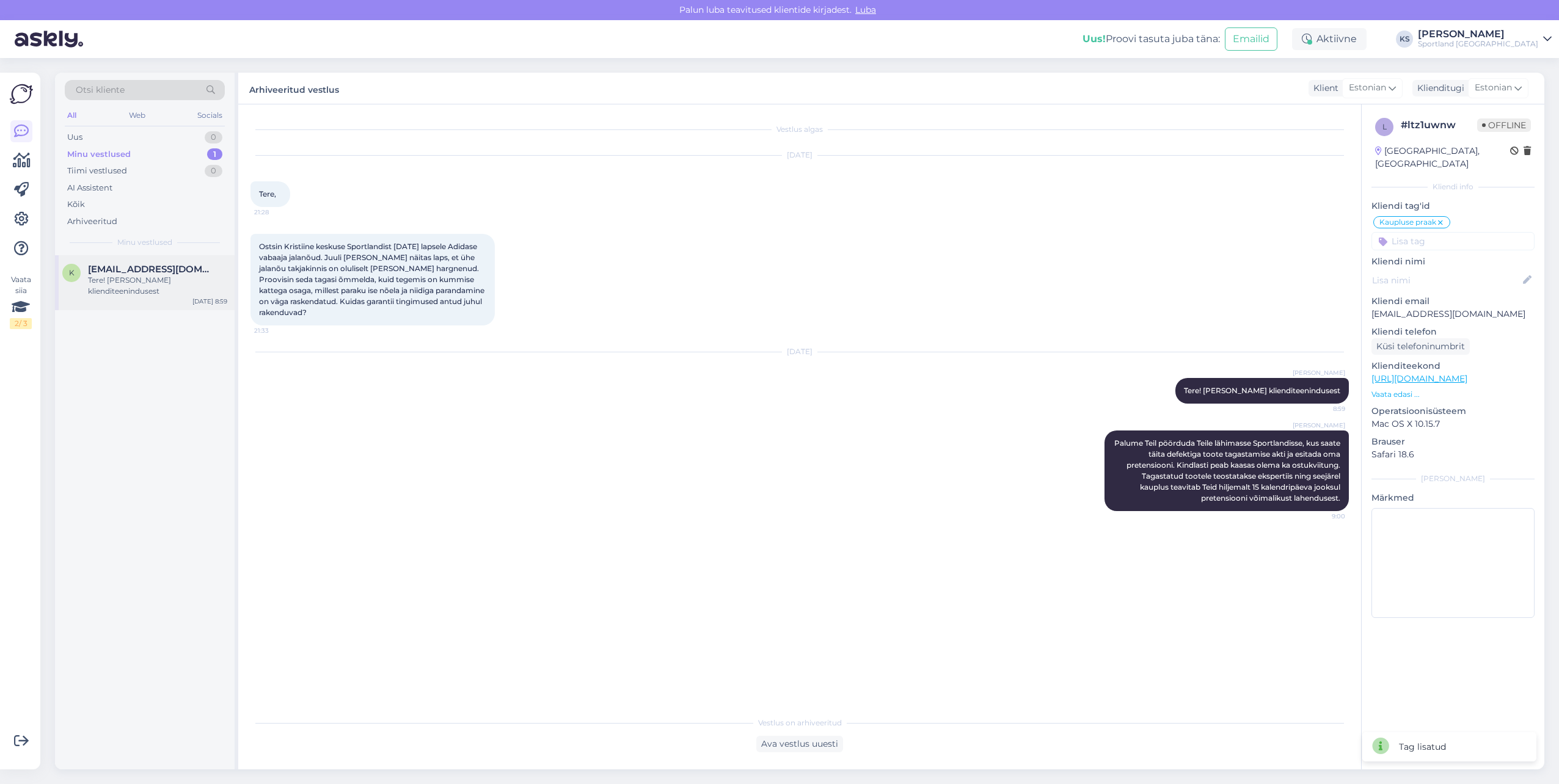
click at [211, 290] on div "Tere! [PERSON_NAME] klienditeenindusest" at bounding box center [158, 285] width 139 height 22
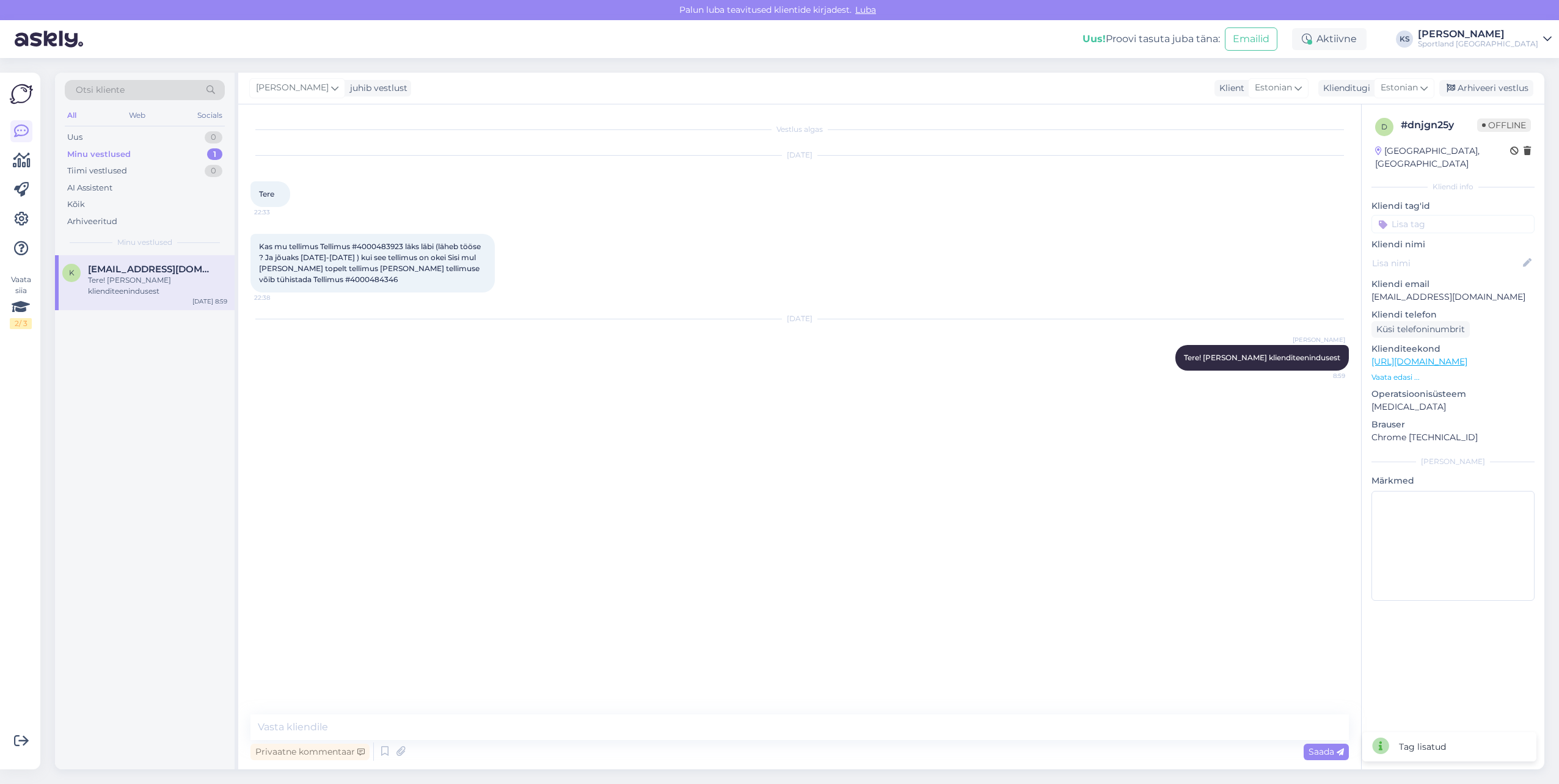
click at [401, 244] on span "Kas mu tellimus Tellimus #4000483923 läks läbi (läheb tööse ? Ja jõuaks [DATE]-…" at bounding box center [370, 262] width 224 height 42
copy span "4000483923"
click at [288, 283] on span "Kas mu tellimus Tellimus #4000483923 läks läbi (läheb tööse ? Ja jõuaks [DATE]-…" at bounding box center [370, 262] width 224 height 42
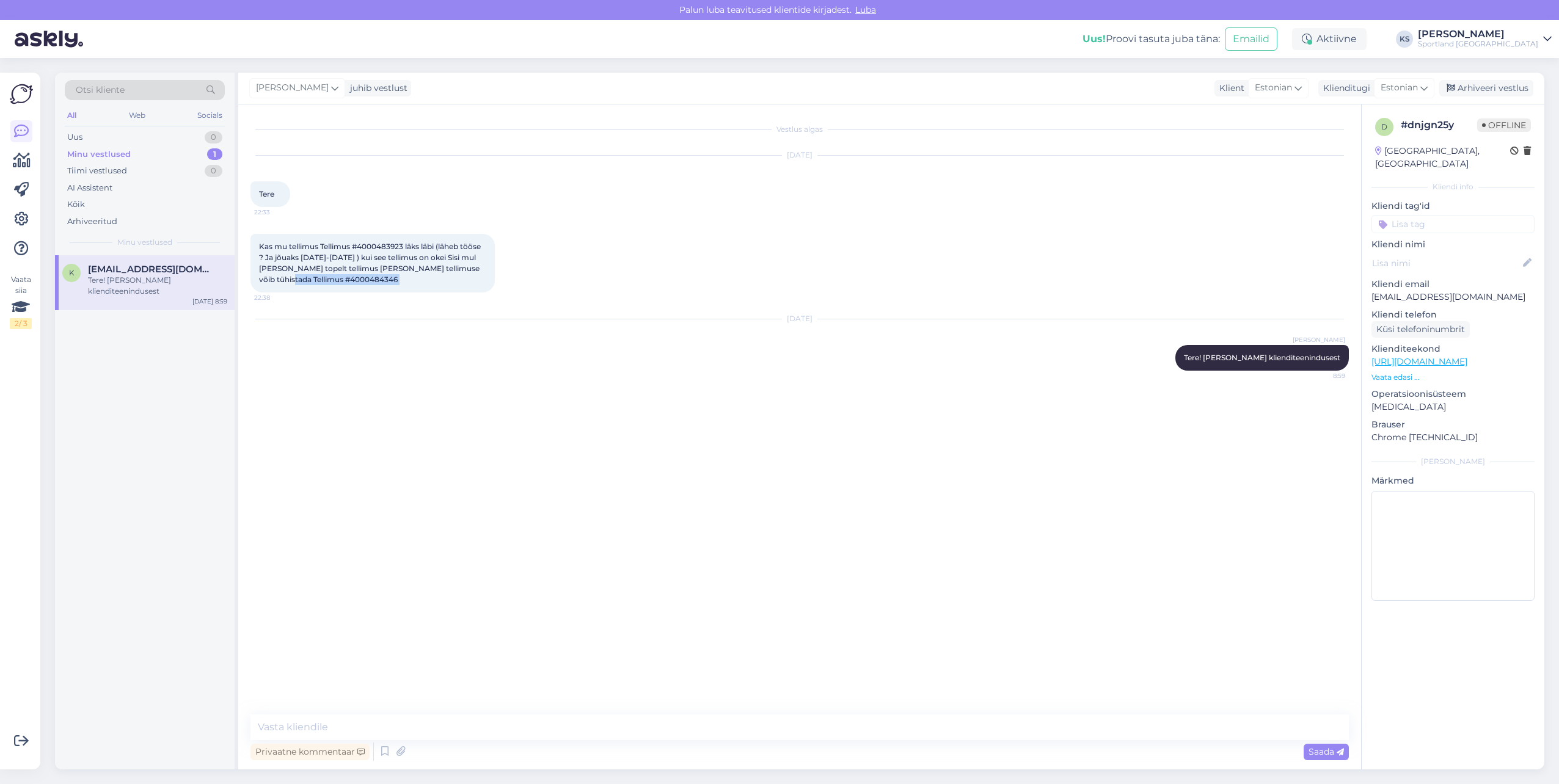
copy div "4000484346 22:38"
click at [391, 717] on textarea at bounding box center [799, 727] width 1098 height 25
type textarea "Hetkel näeme, et mõlemad tellimused on makse ootel. Palun täpsustage, kas te [P…"
click at [1446, 215] on input at bounding box center [1453, 224] width 163 height 18
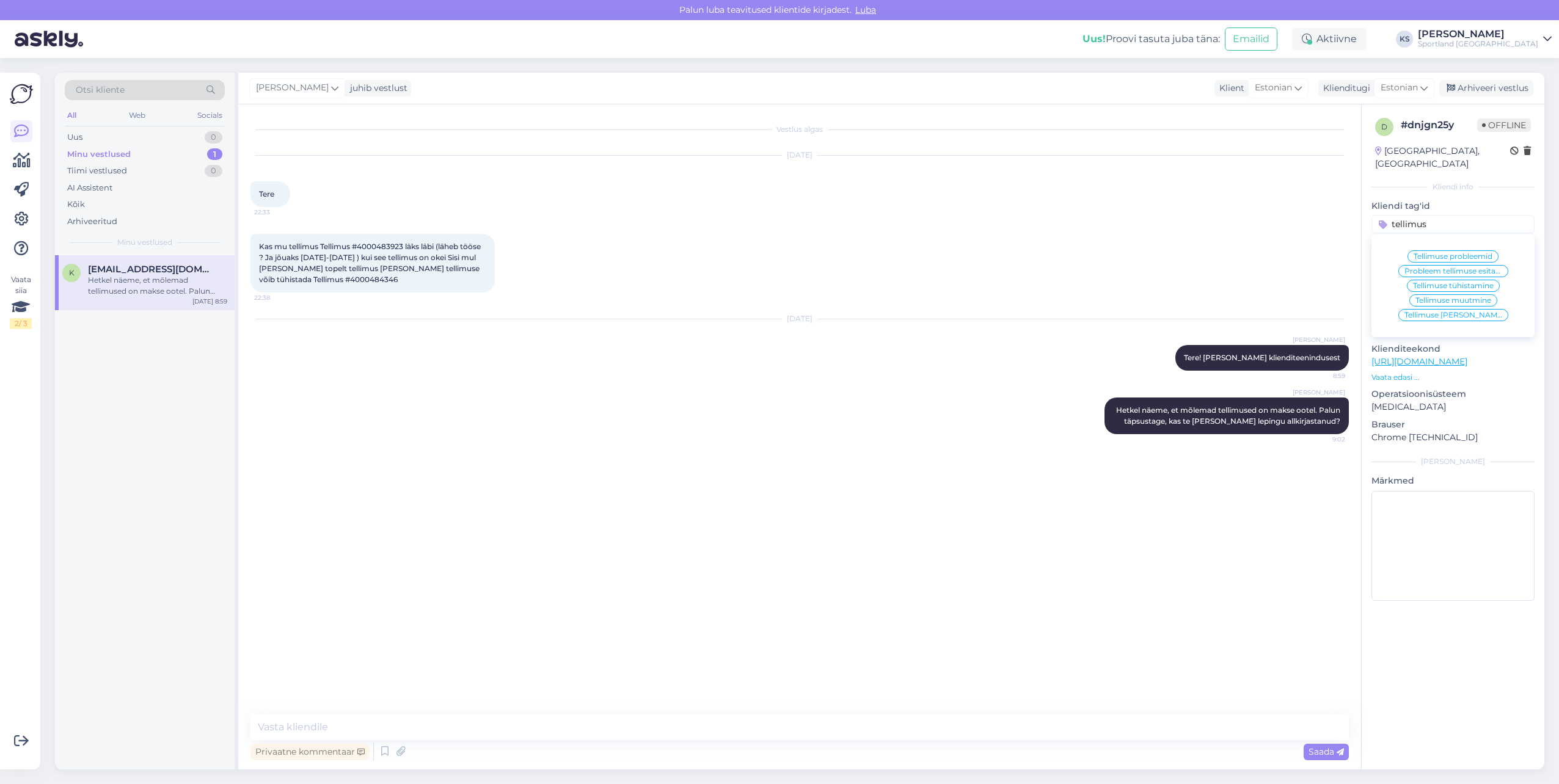
type input "tellimus"
click at [1476, 311] on span "Tellimuse [PERSON_NAME] info" at bounding box center [1454, 315] width 98 height 8
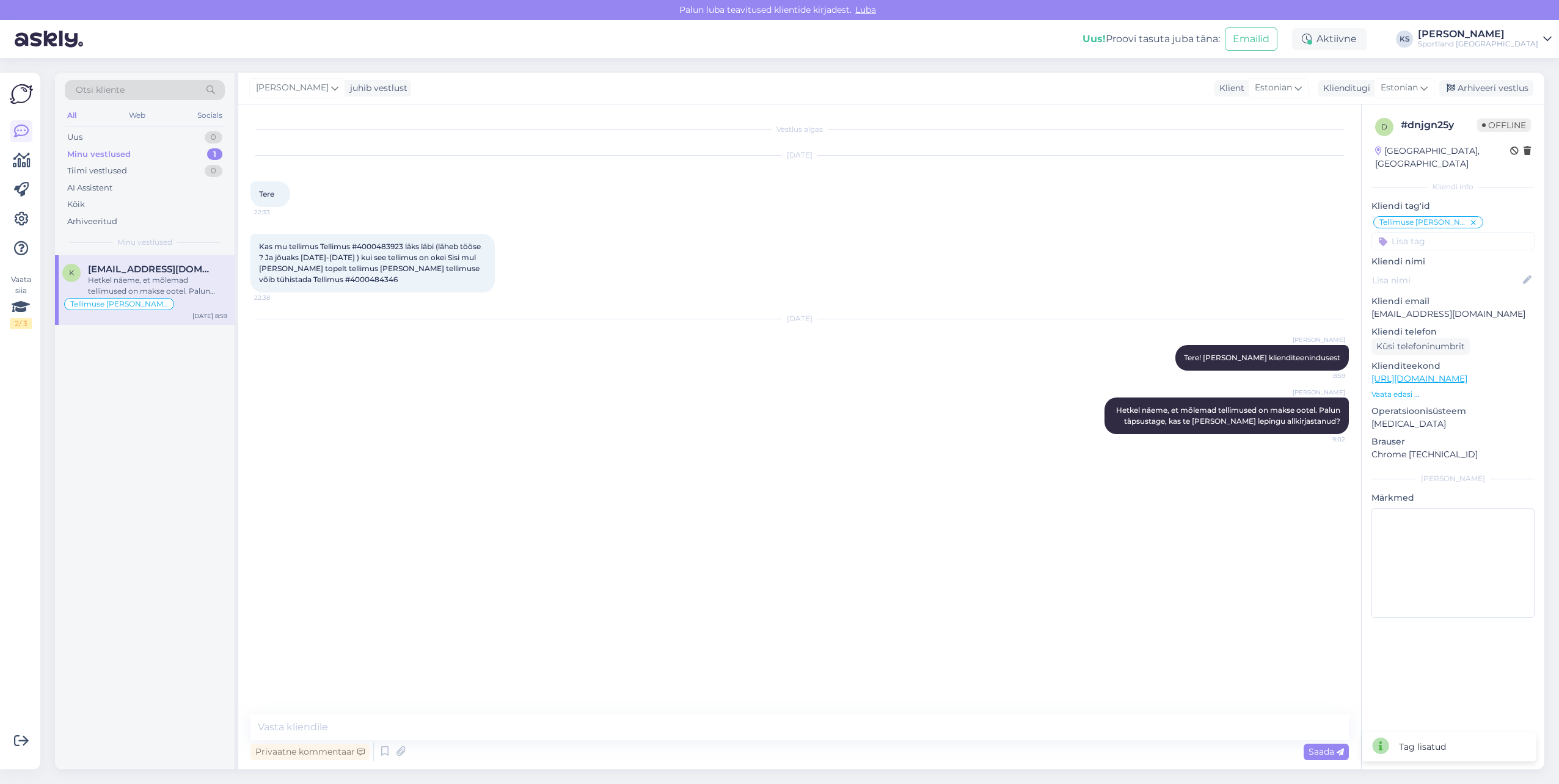
drag, startPoint x: 1469, startPoint y: 239, endPoint x: 1465, endPoint y: 227, distance: 12.6
click at [1469, 238] on div "d # dnjgn25y Offline [GEOGRAPHIC_DATA], [GEOGRAPHIC_DATA] Kliendi info Kliendi …" at bounding box center [1453, 370] width 182 height 532
click at [1465, 232] on input at bounding box center [1453, 241] width 163 height 18
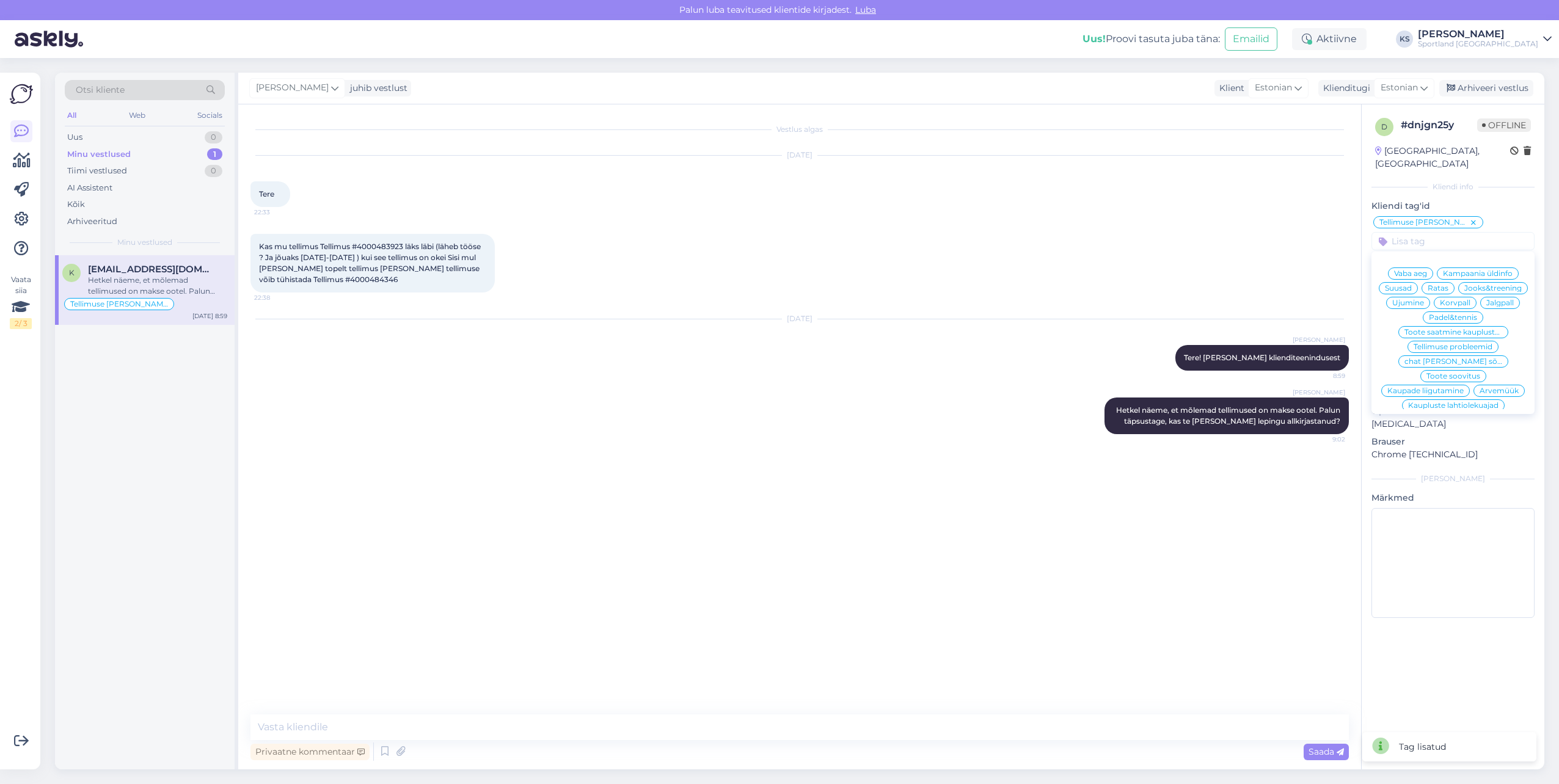
type input "p"
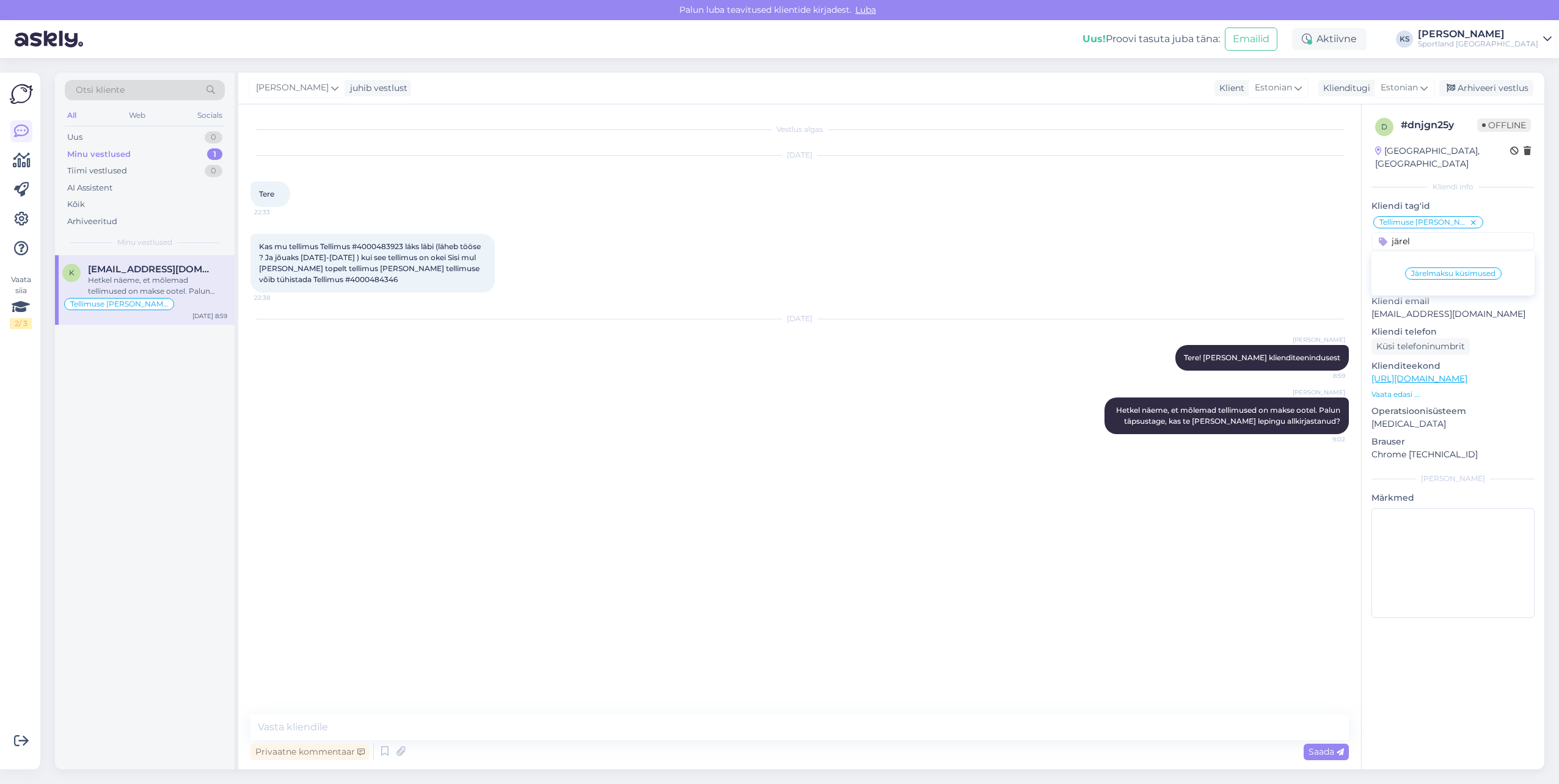
type input "järel"
click at [1470, 268] on div "Järelmaksu küsimused" at bounding box center [1453, 274] width 97 height 12
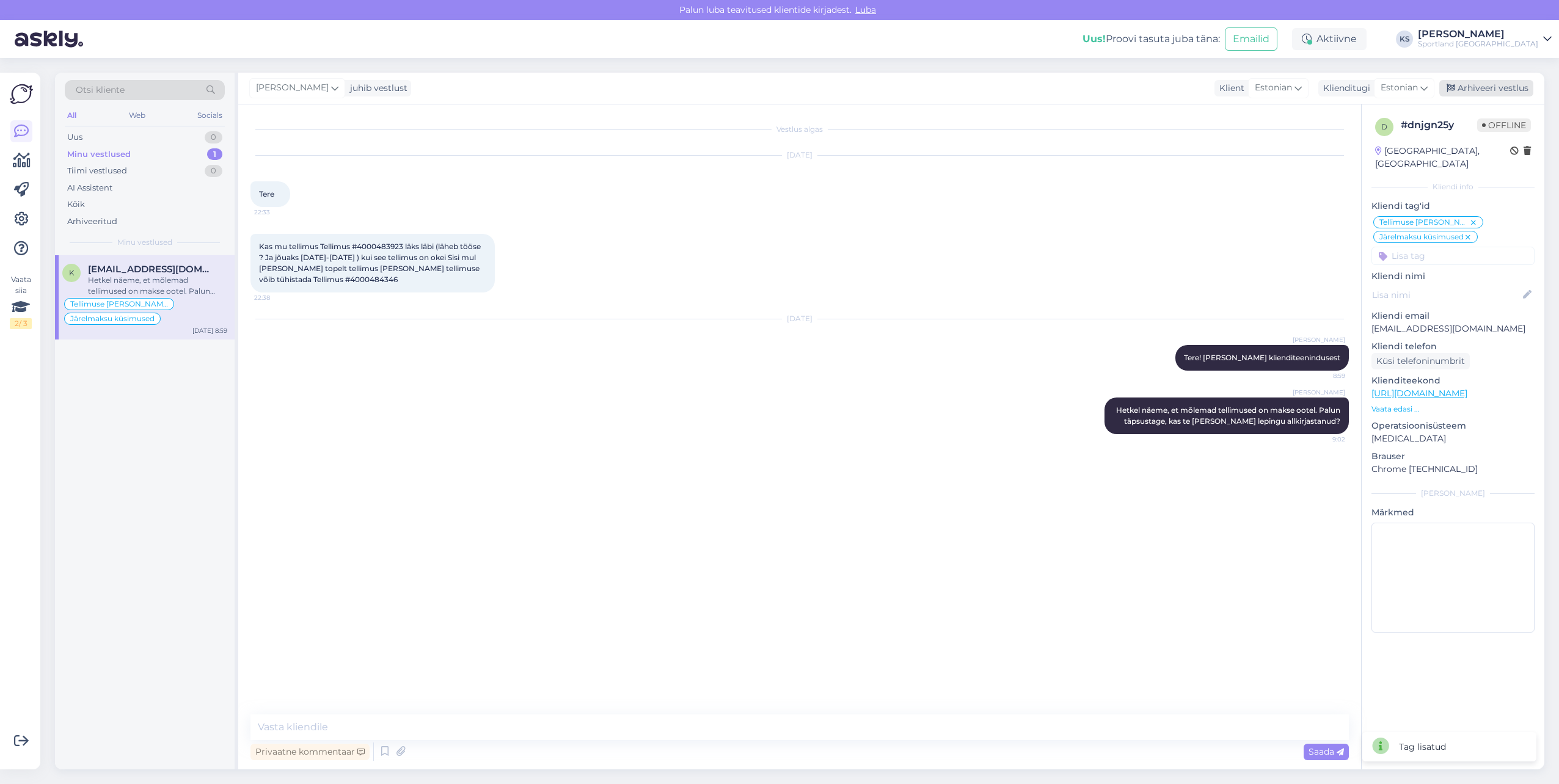
click at [1489, 86] on div "Arhiveeri vestlus" at bounding box center [1487, 88] width 94 height 17
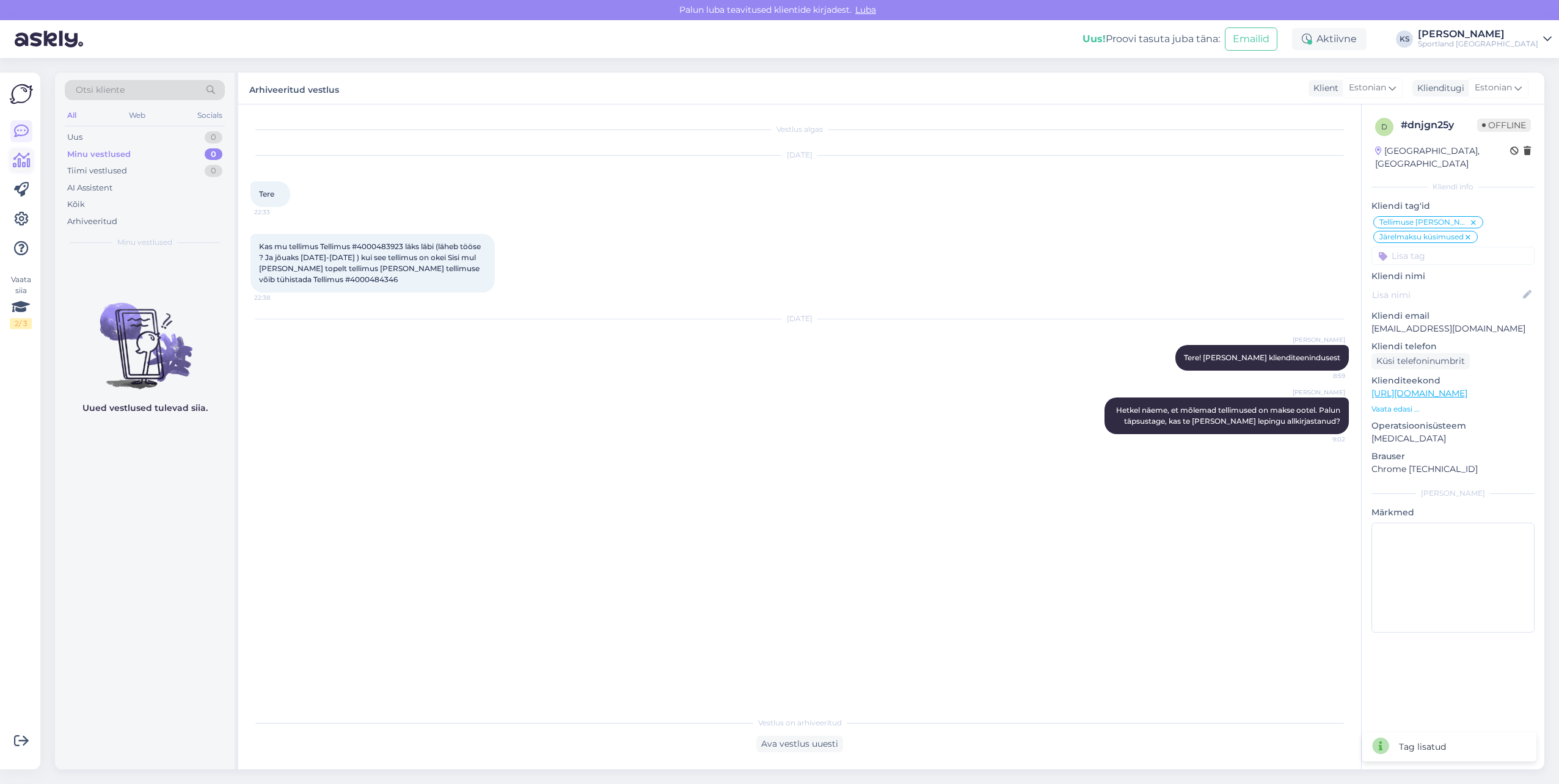
click at [27, 154] on icon at bounding box center [22, 161] width 18 height 15
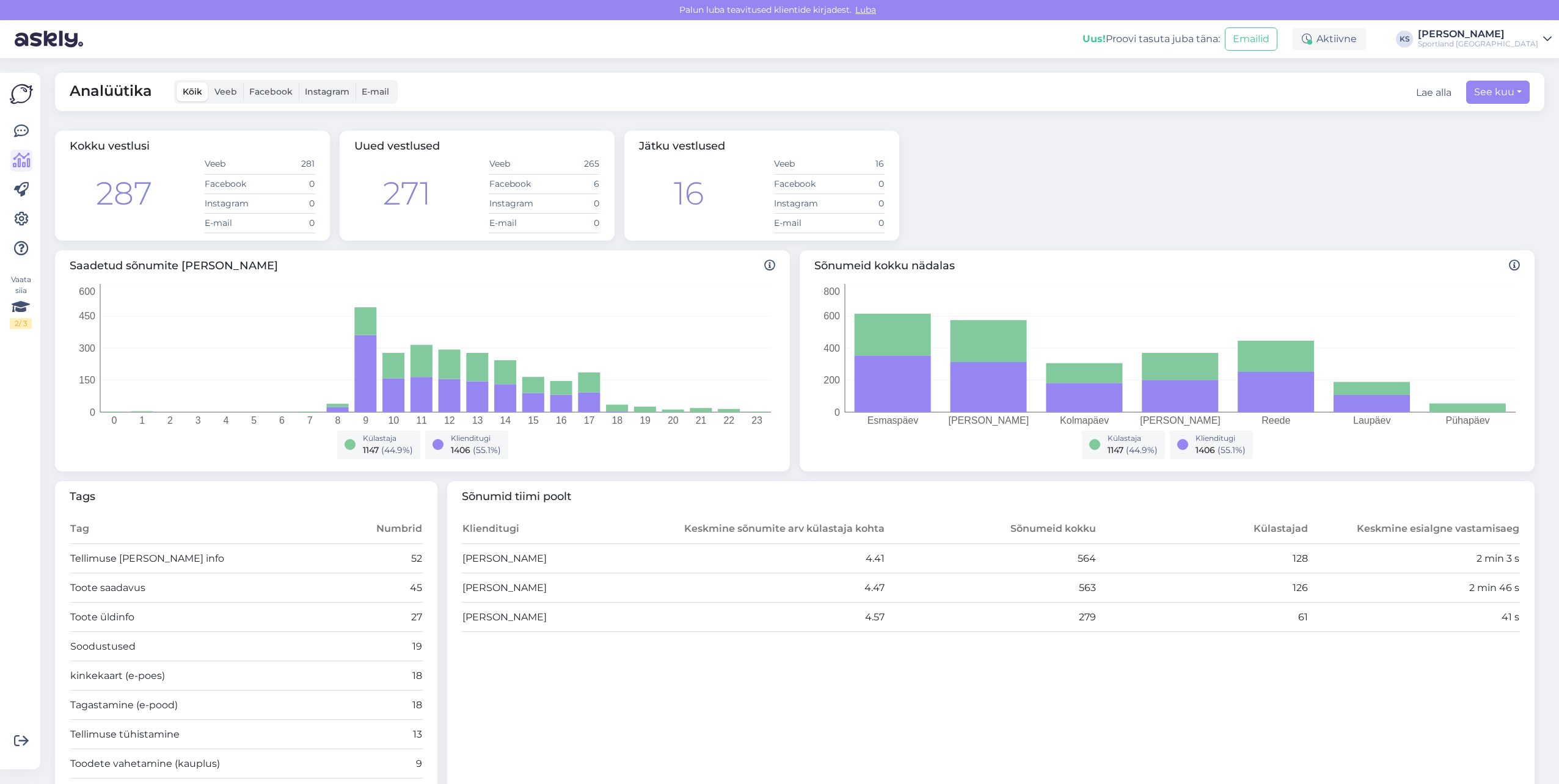
click at [1508, 35] on div "[PERSON_NAME]" at bounding box center [1478, 34] width 120 height 9
click at [1537, 92] on button "Ava" at bounding box center [1528, 94] width 27 height 19
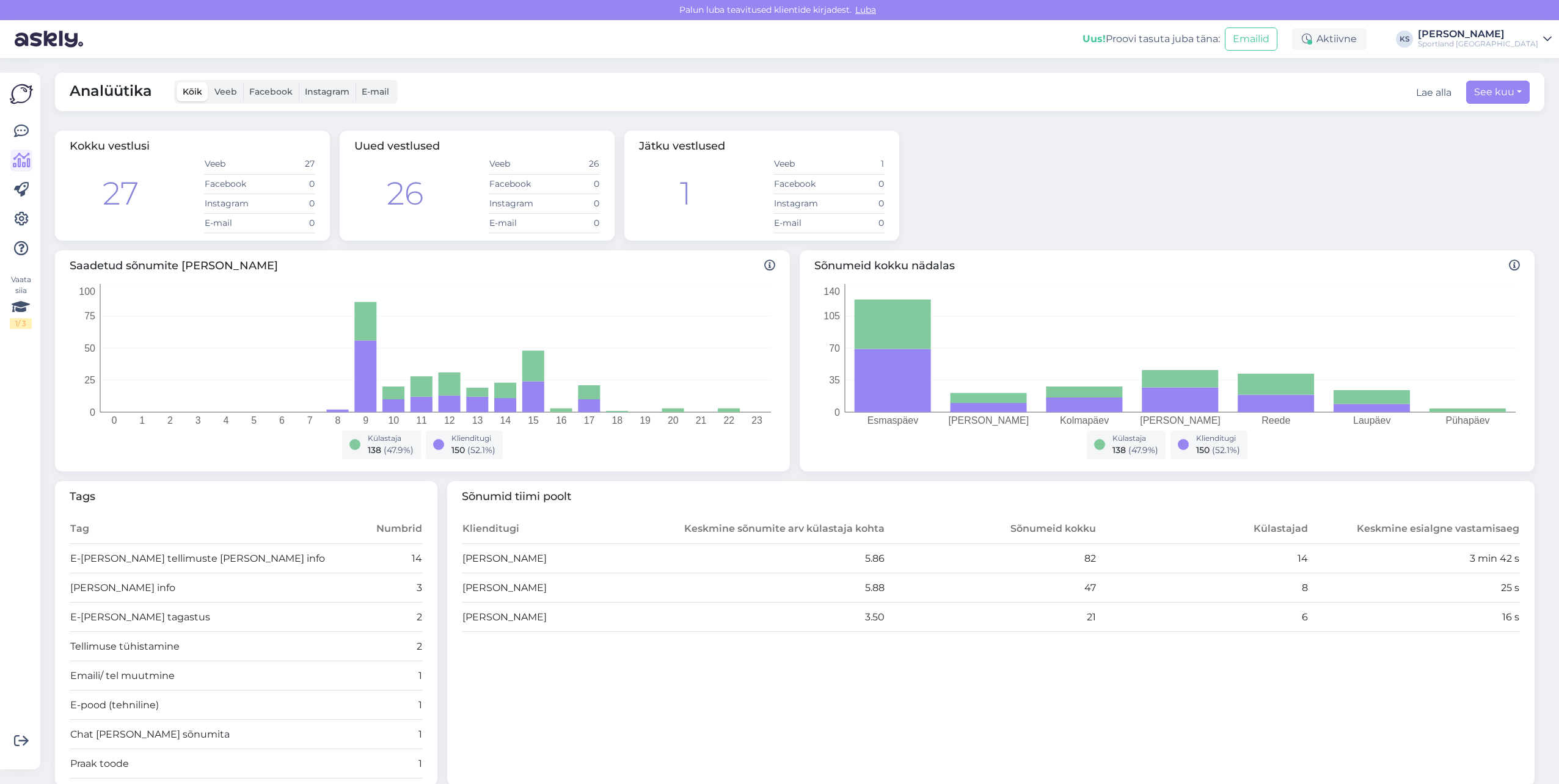
click at [1522, 32] on div "[PERSON_NAME]" at bounding box center [1478, 34] width 120 height 9
click at [20, 126] on icon at bounding box center [22, 132] width 15 height 15
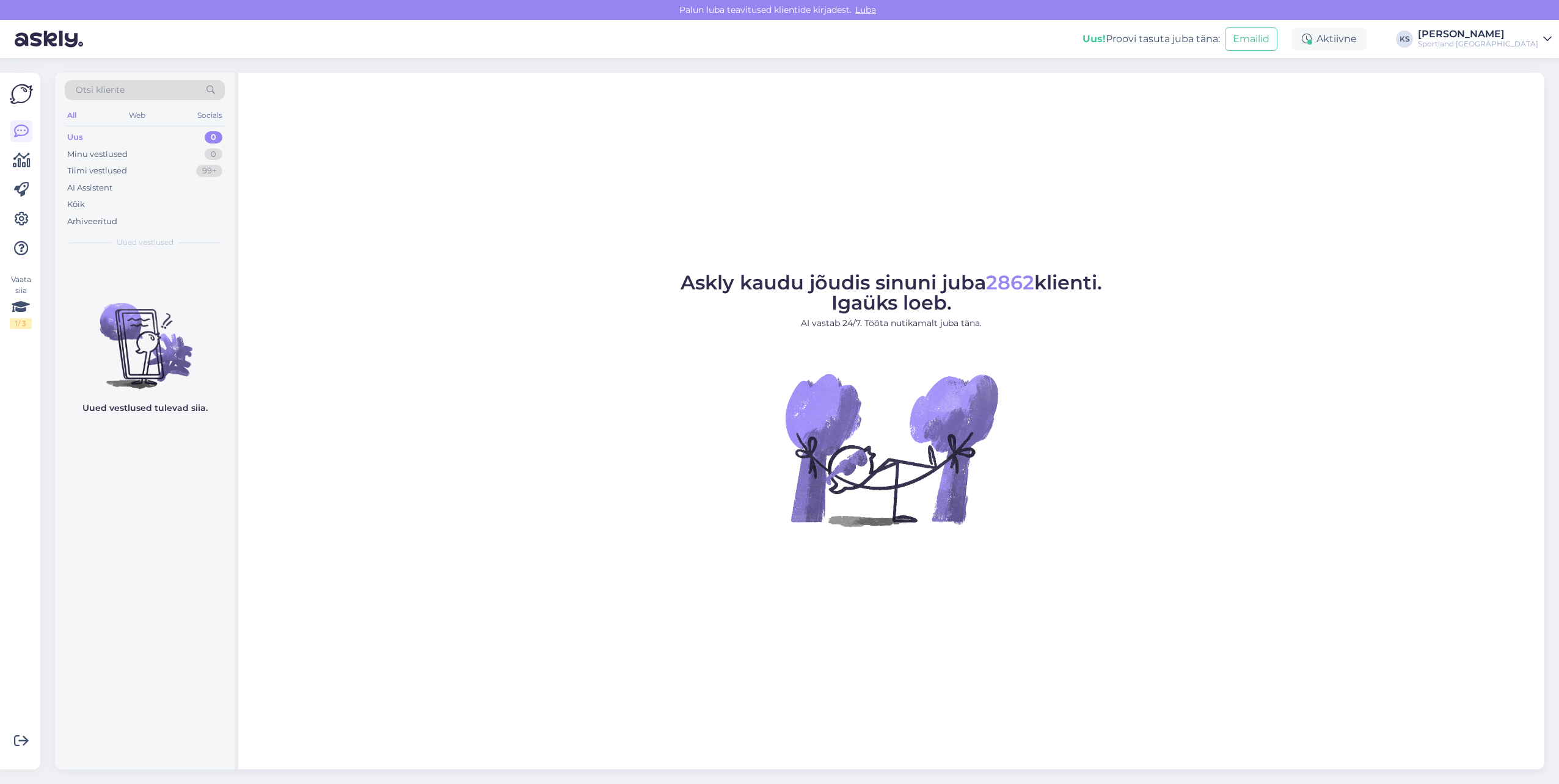
click at [1498, 42] on div "Sportland [GEOGRAPHIC_DATA]" at bounding box center [1478, 44] width 120 height 9
click at [1520, 72] on button "Ava" at bounding box center [1528, 68] width 27 height 19
